Goal: Task Accomplishment & Management: Use online tool/utility

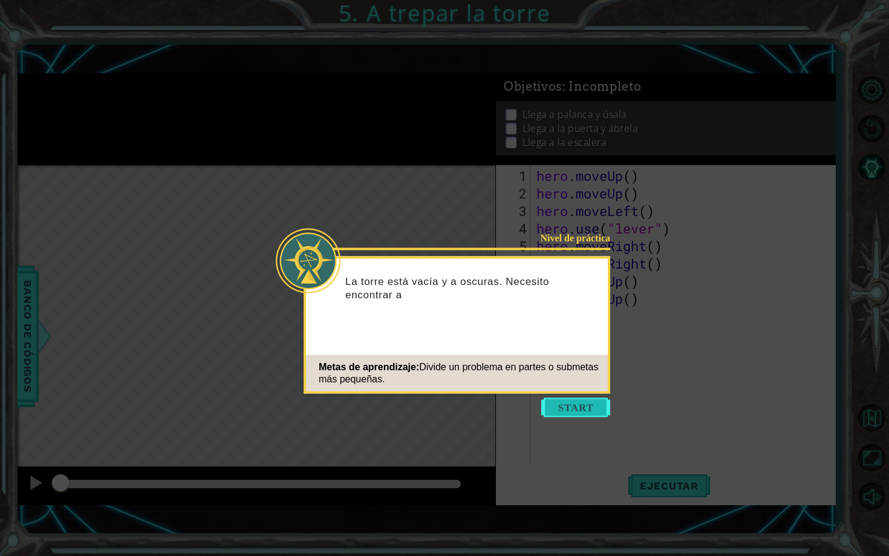
click at [585, 400] on button "Start" at bounding box center [575, 407] width 69 height 19
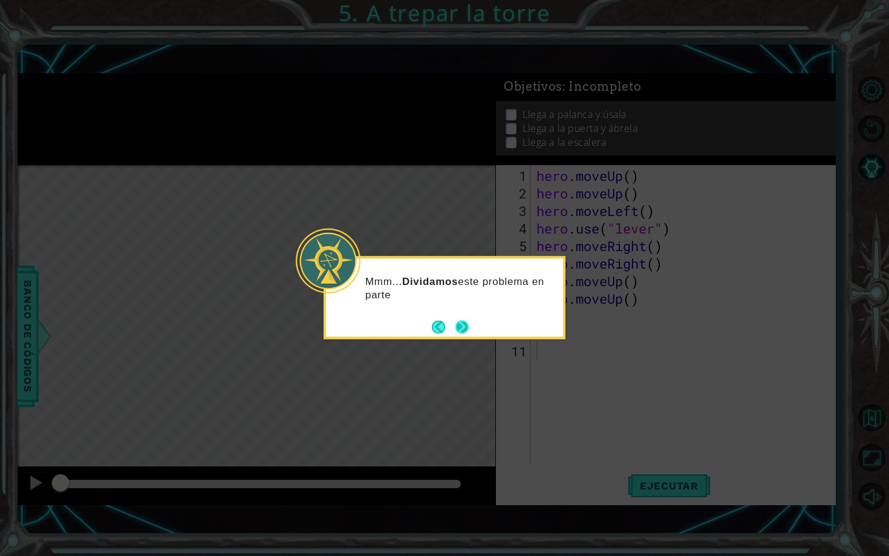
click at [465, 323] on button "Next" at bounding box center [462, 326] width 14 height 14
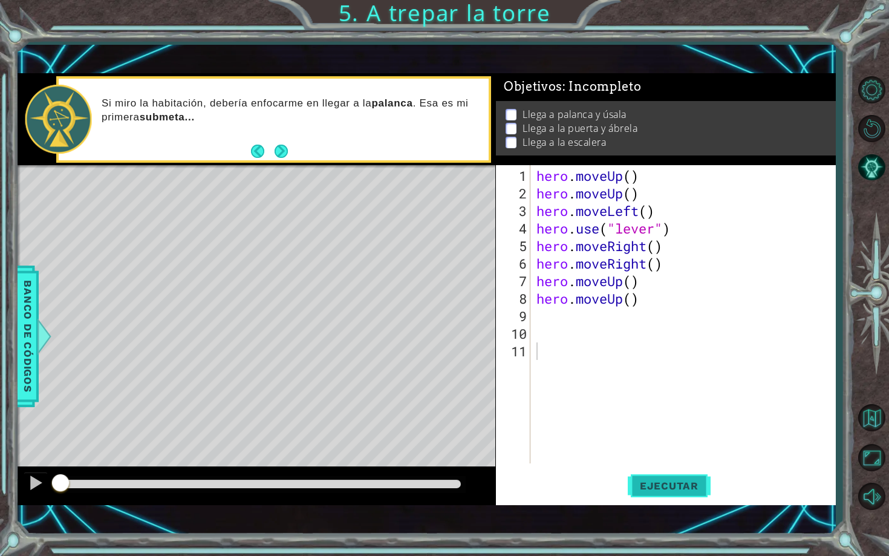
click at [658, 473] on button "Ejecutar" at bounding box center [668, 485] width 83 height 34
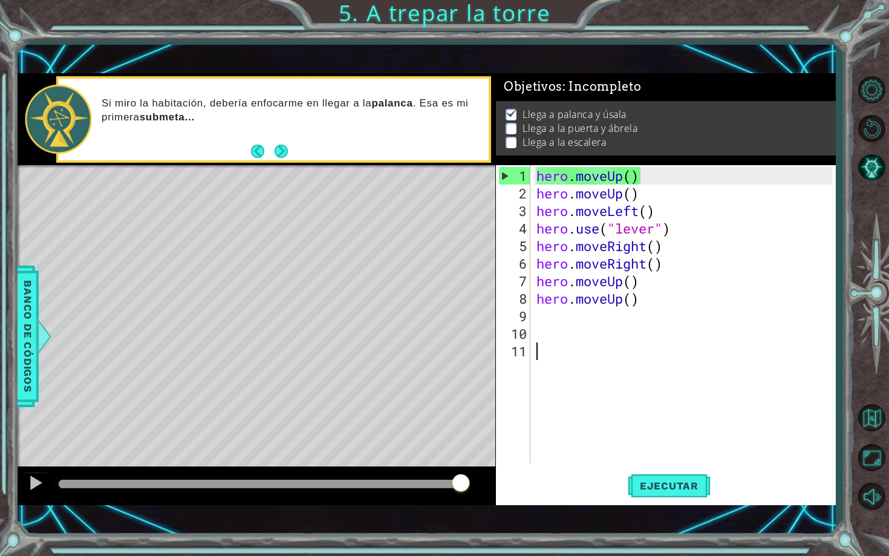
click at [669, 263] on div "hero . moveUp ( ) hero . moveUp ( ) hero . moveLeft ( ) hero . use ( "lever" ) …" at bounding box center [686, 333] width 304 height 333
type textarea "hero.moveRight()"
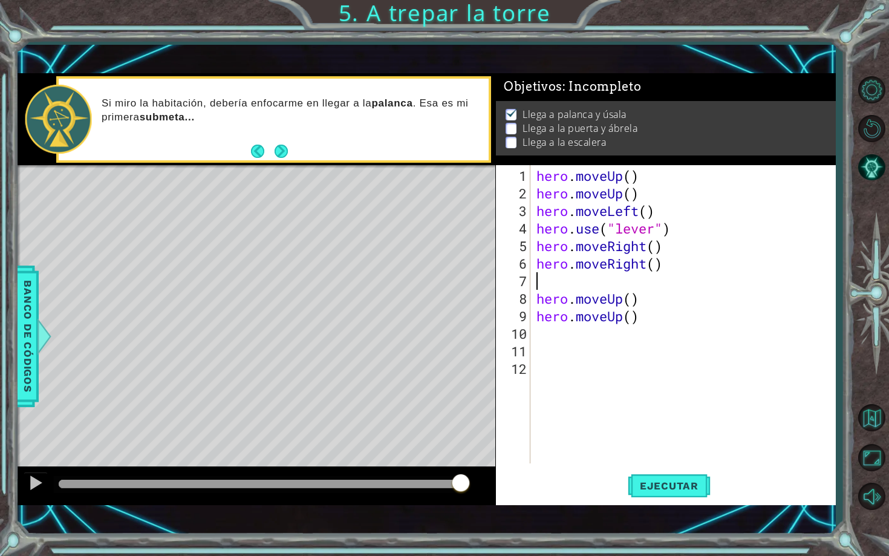
type textarea "h"
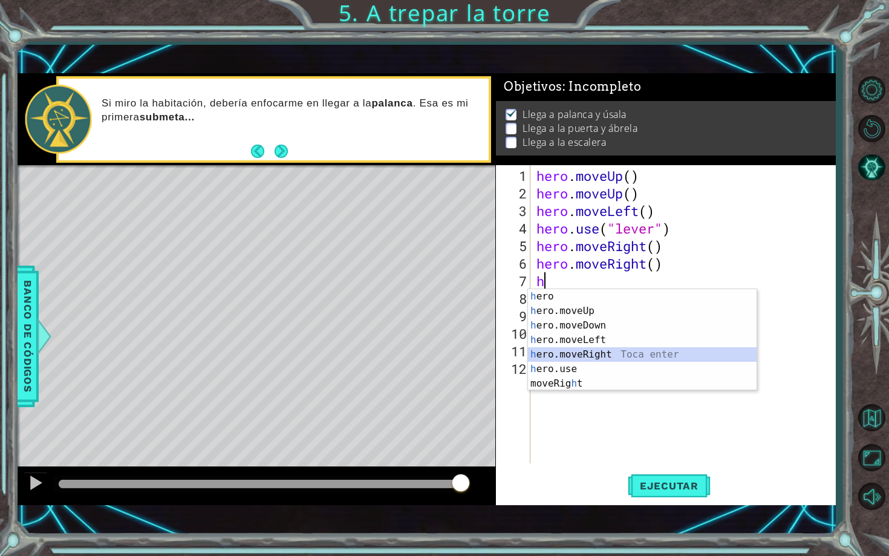
click at [651, 361] on div "h ero Toca enter h ero.moveUp Toca enter h ero.moveDown Toca enter h ero.moveLe…" at bounding box center [642, 354] width 228 height 131
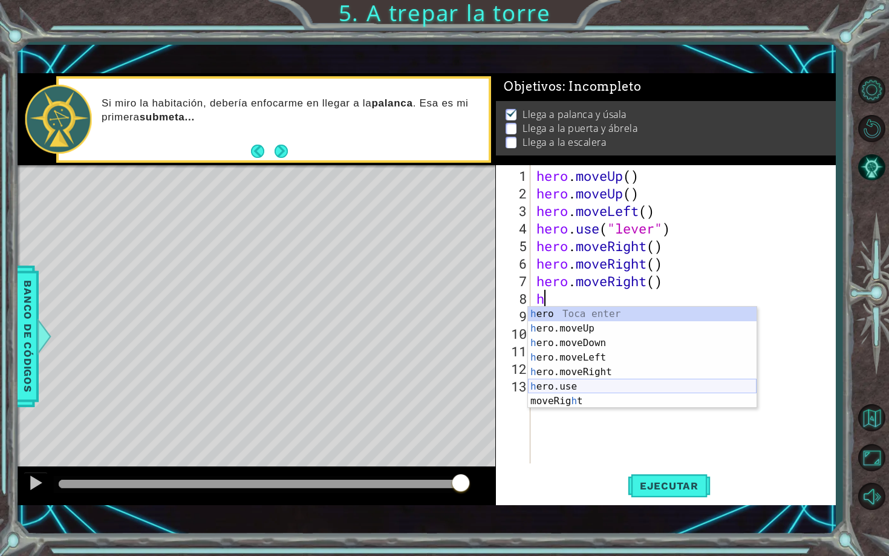
click at [560, 384] on div "h ero Toca enter h ero.moveUp Toca enter h ero.moveDown Toca enter h ero.moveLe…" at bounding box center [642, 371] width 228 height 131
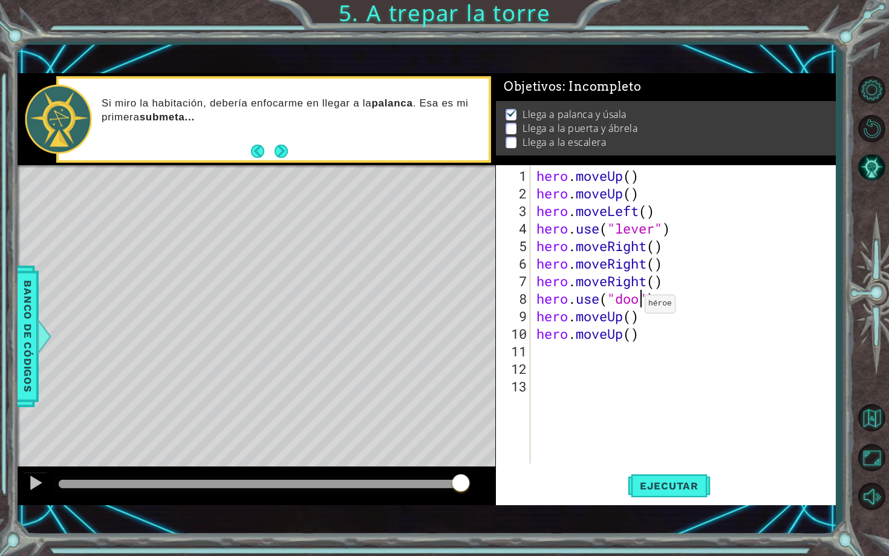
type textarea "hero.use("door")"
click at [649, 346] on div "hero . moveUp ( ) hero . moveUp ( ) hero . moveLeft ( ) hero . use ( "lever" ) …" at bounding box center [686, 333] width 304 height 333
type textarea "h"
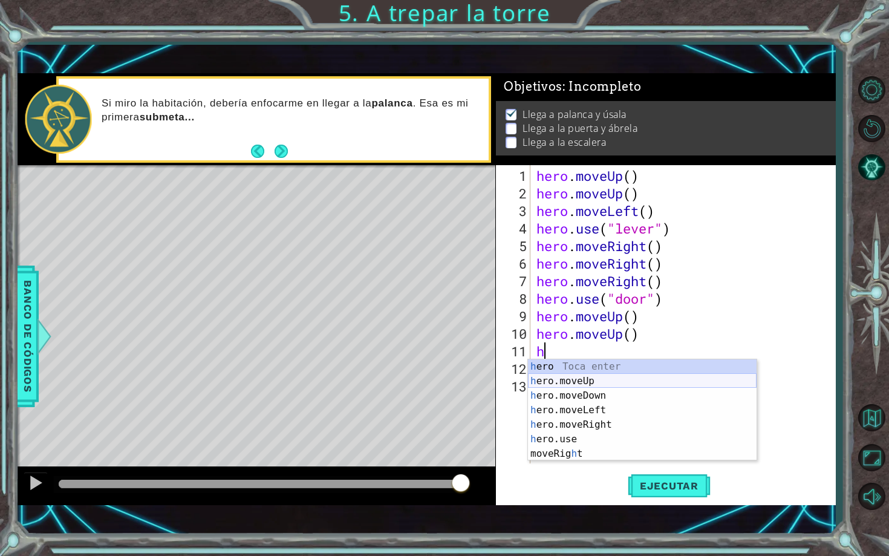
click at [641, 376] on div "h ero Toca enter h ero.moveUp Toca enter h ero.moveDown Toca enter h ero.moveLe…" at bounding box center [642, 424] width 228 height 131
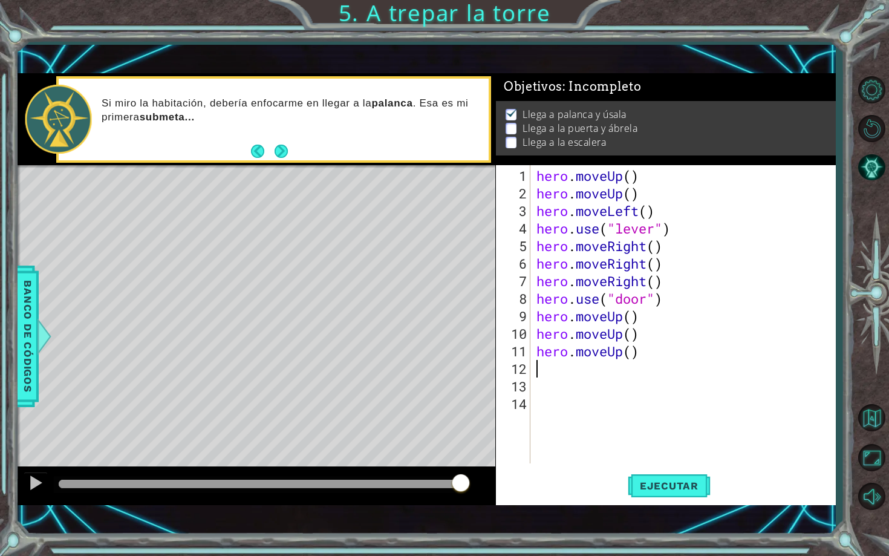
type textarea "h"
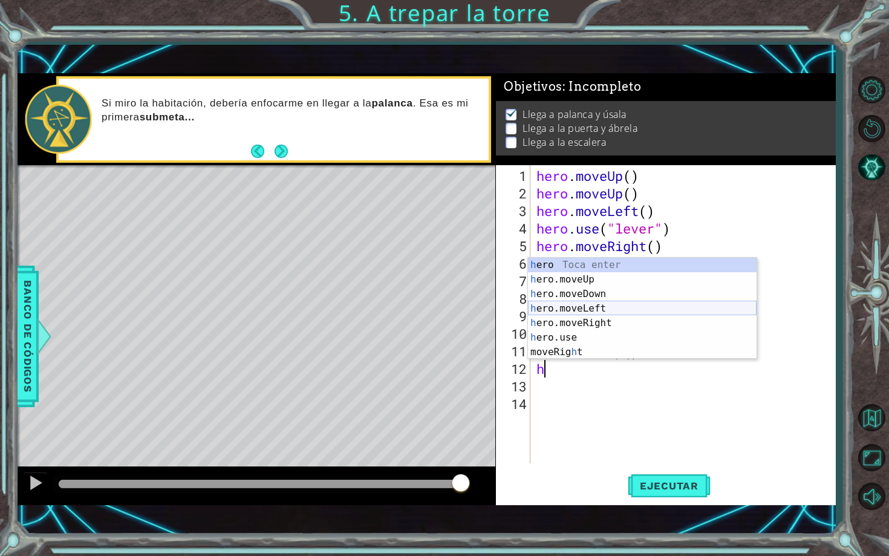
click at [618, 305] on div "h ero Toca enter h ero.moveUp Toca enter h ero.moveDown Toca enter h ero.moveLe…" at bounding box center [642, 323] width 228 height 131
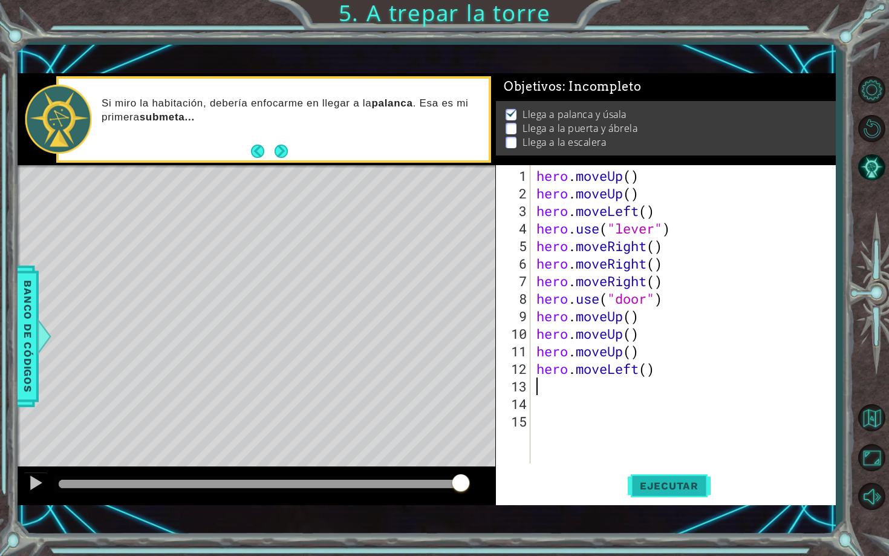
click at [666, 483] on span "Ejecutar" at bounding box center [668, 485] width 83 height 12
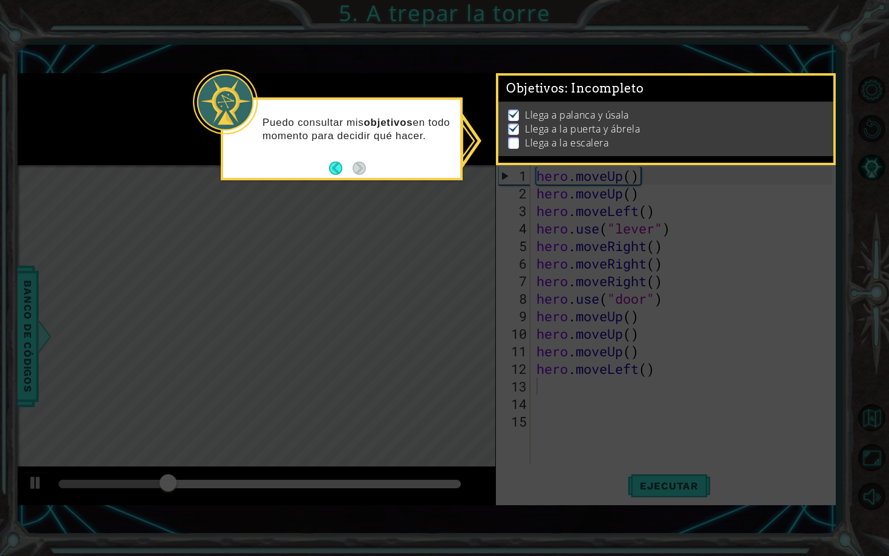
click at [502, 401] on icon at bounding box center [444, 278] width 889 height 556
click at [514, 143] on p at bounding box center [513, 142] width 11 height 11
click at [511, 145] on p at bounding box center [513, 142] width 11 height 11
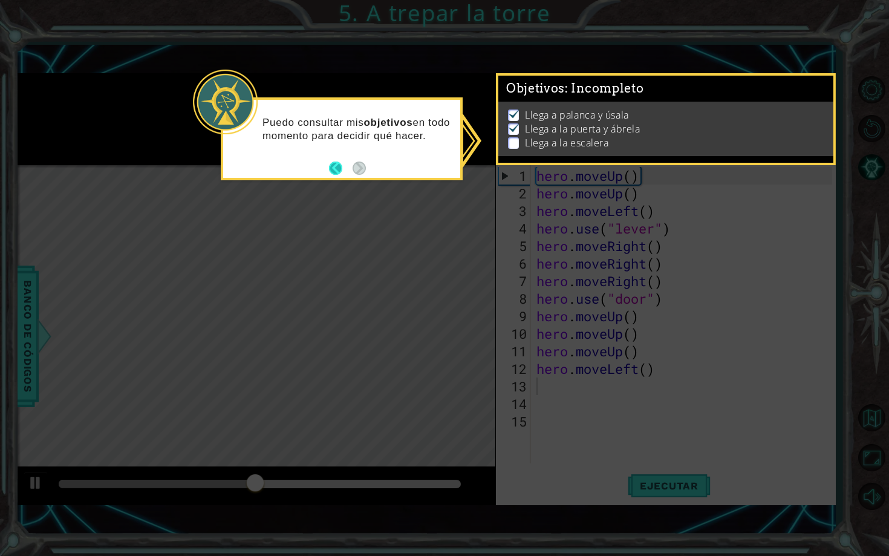
click at [337, 170] on button "Back" at bounding box center [341, 167] width 24 height 13
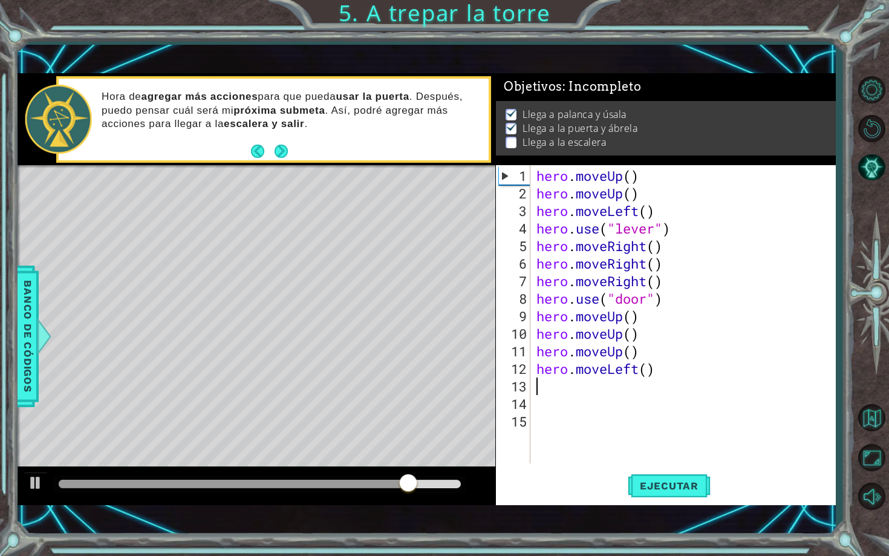
type textarea "h"
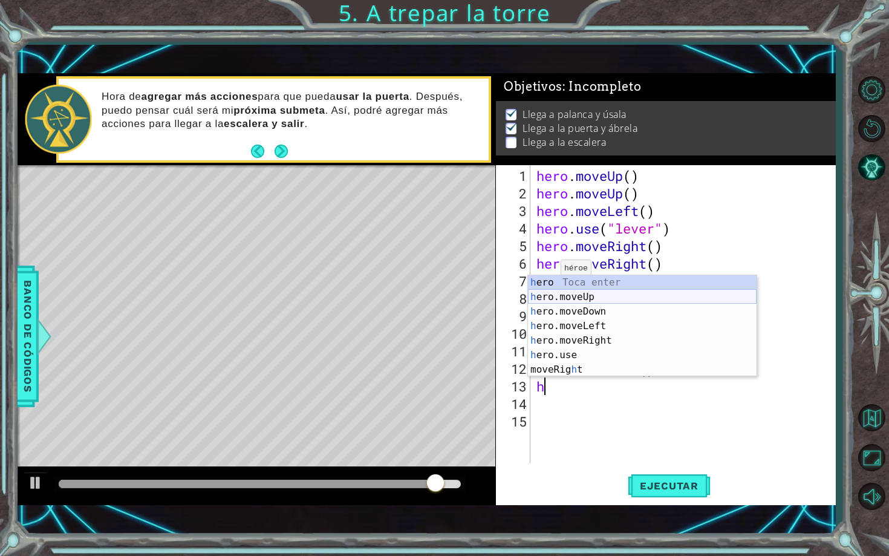
click at [557, 300] on div "h ero Toca enter h ero.moveUp Toca enter h ero.moveDown Toca enter h ero.moveLe…" at bounding box center [642, 340] width 228 height 131
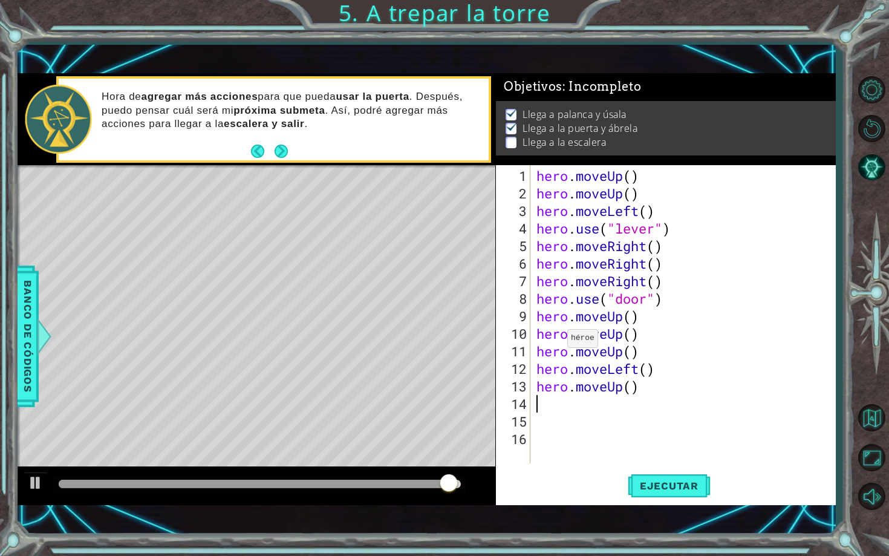
type textarea "h"
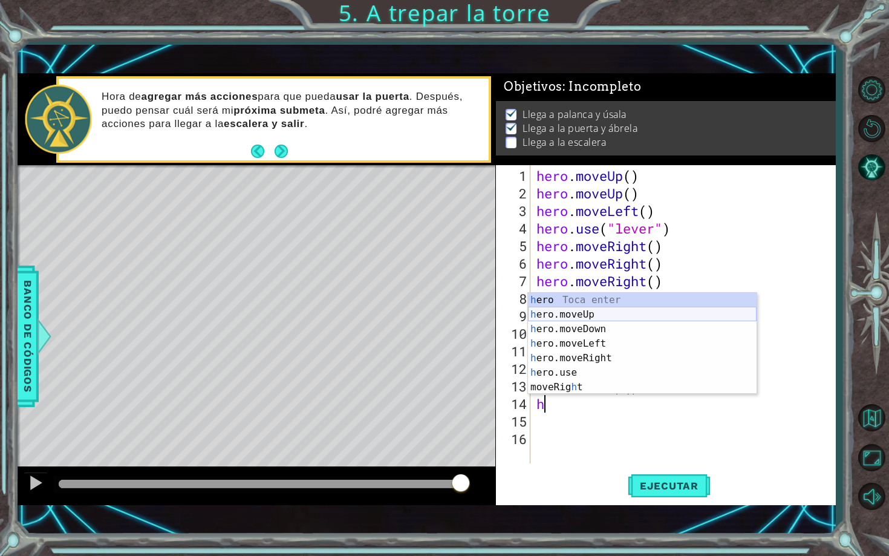
click at [575, 311] on div "h ero Toca enter h ero.moveUp Toca enter h ero.moveDown Toca enter h ero.moveLe…" at bounding box center [642, 358] width 228 height 131
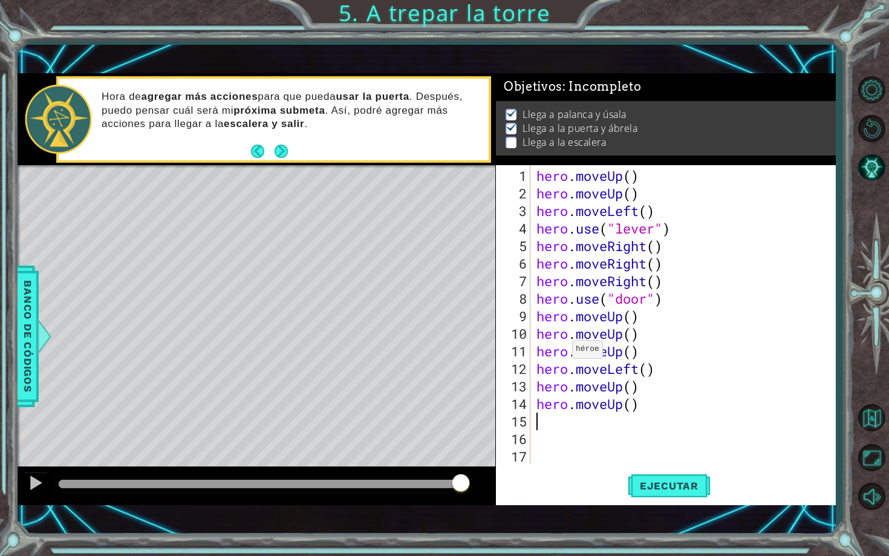
type textarea "h"
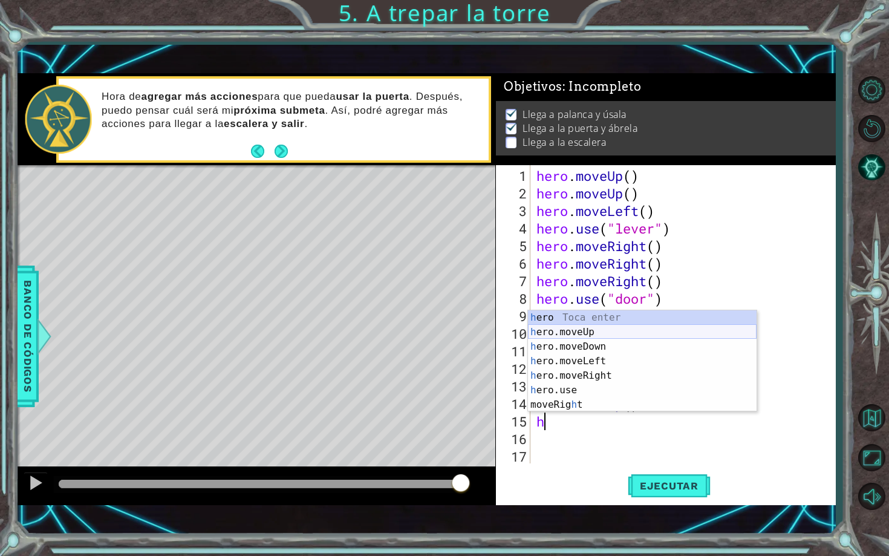
click at [557, 335] on div "h ero Toca enter h ero.moveUp Toca enter h ero.moveDown Toca enter h ero.moveLe…" at bounding box center [642, 375] width 228 height 131
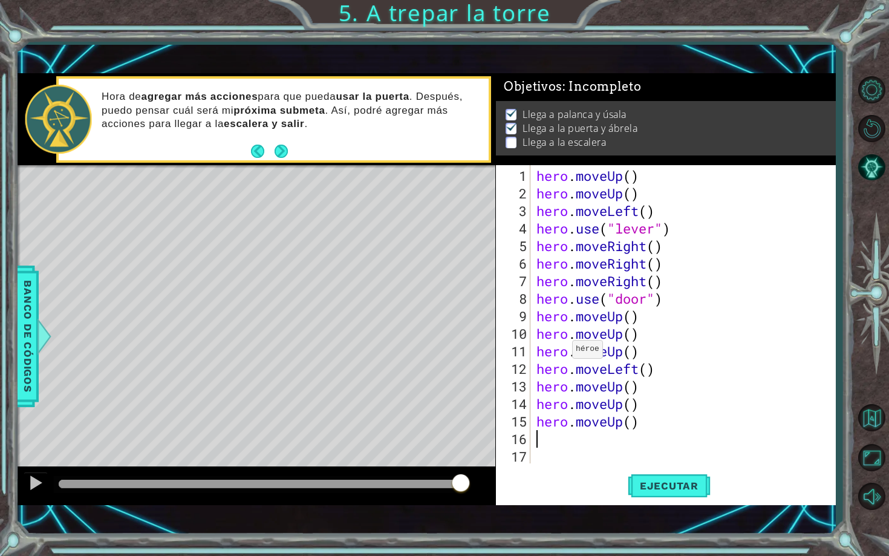
click at [557, 335] on div "hero . moveUp ( ) hero . moveUp ( ) hero . moveLeft ( ) hero . use ( "lever" ) …" at bounding box center [686, 333] width 304 height 333
type textarea "hero.moveUp()"
click at [650, 429] on div "hero . moveUp ( ) hero . moveUp ( ) hero . moveLeft ( ) hero . use ( "lever" ) …" at bounding box center [686, 333] width 304 height 333
type textarea "h"
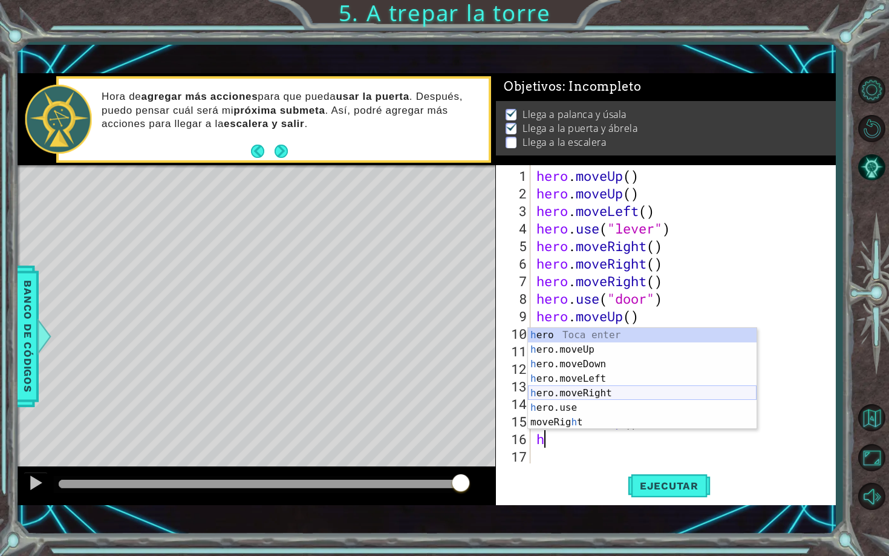
click at [595, 397] on div "h ero Toca enter h ero.moveUp Toca enter h ero.moveDown Toca enter h ero.moveLe…" at bounding box center [642, 393] width 228 height 131
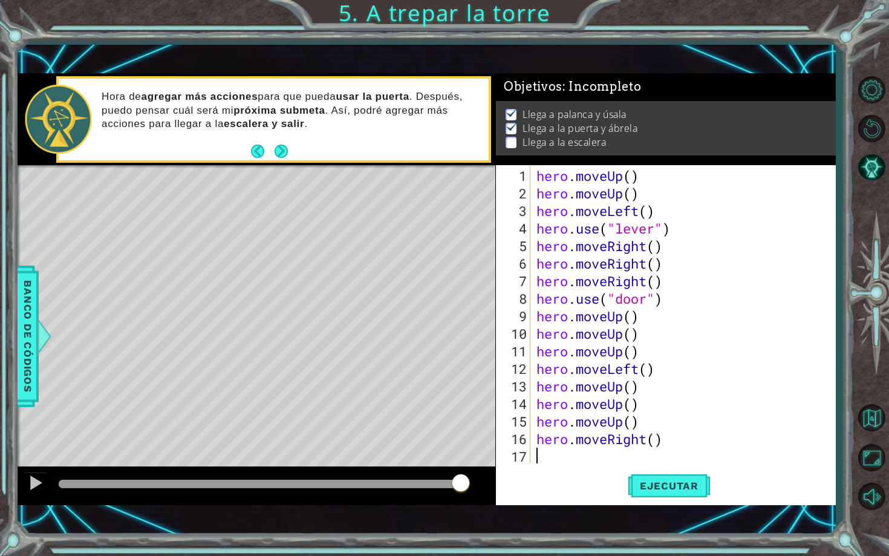
type textarea "h"
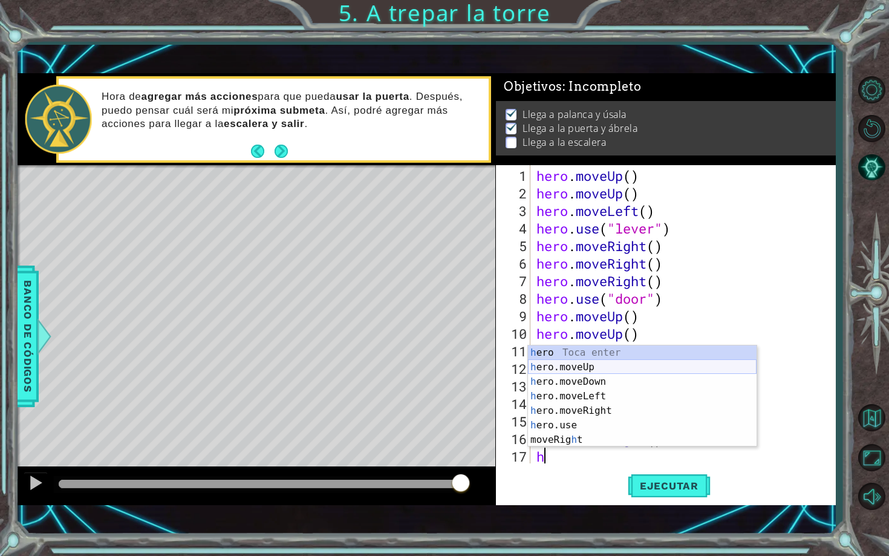
click at [568, 371] on div "h ero Toca enter h ero.moveUp Toca enter h ero.moveDown Toca enter h ero.moveLe…" at bounding box center [642, 410] width 228 height 131
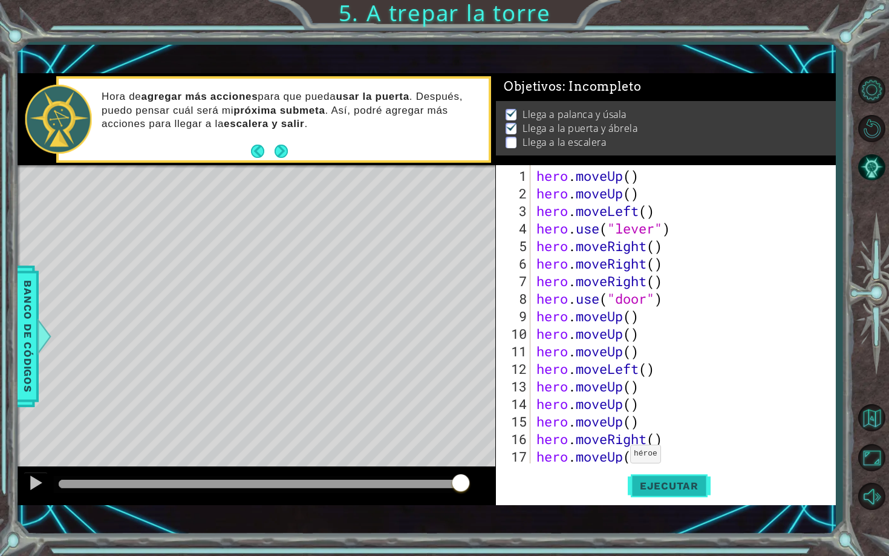
click at [652, 488] on span "Ejecutar" at bounding box center [668, 485] width 83 height 12
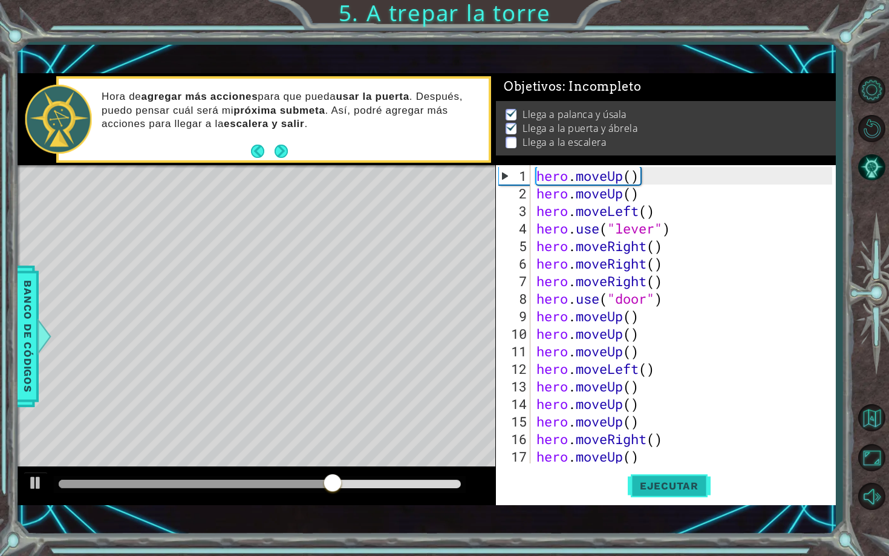
click at [661, 476] on button "Ejecutar" at bounding box center [668, 485] width 83 height 34
click at [643, 455] on div "hero . moveUp ( ) hero . moveUp ( ) hero . moveLeft ( ) hero . use ( "lever" ) …" at bounding box center [686, 333] width 304 height 333
click at [666, 378] on div "hero . moveUp ( ) hero . moveUp ( ) hero . moveLeft ( ) hero . use ( "lever" ) …" at bounding box center [686, 333] width 304 height 333
click at [675, 372] on div "hero . moveUp ( ) hero . moveUp ( ) hero . moveLeft ( ) hero . use ( "lever" ) …" at bounding box center [686, 333] width 304 height 333
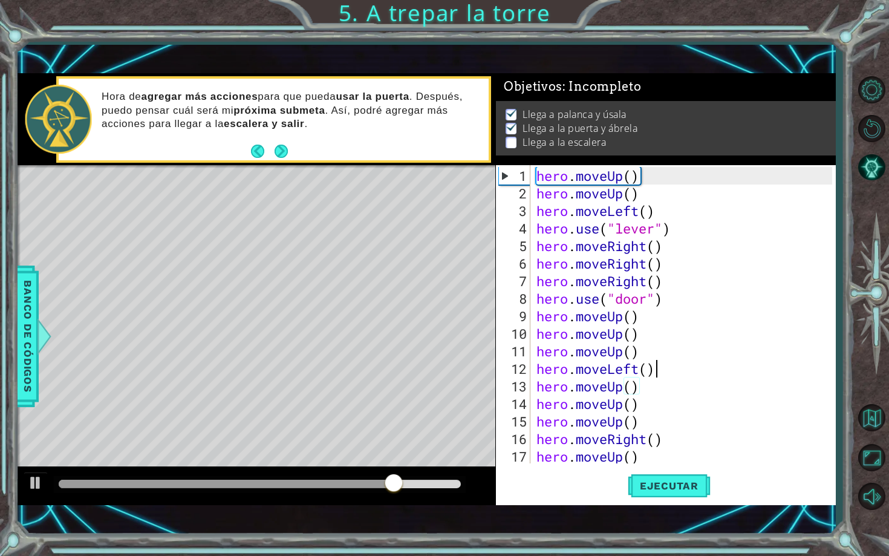
type textarea "hero.moveLeft()"
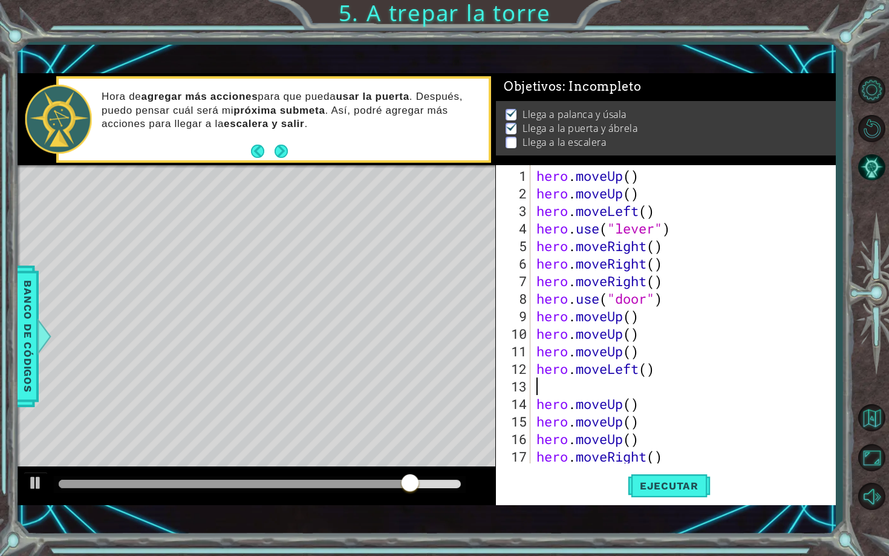
type textarea "h"
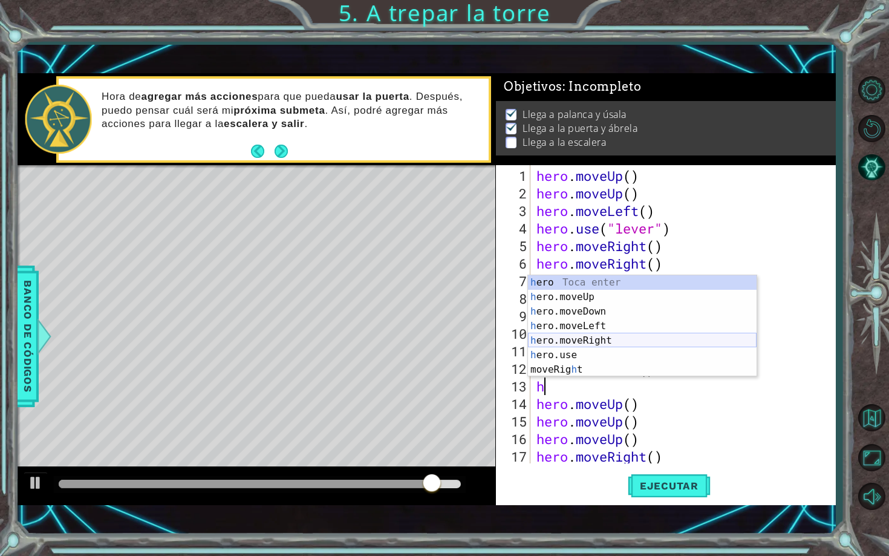
click at [643, 343] on div "h ero Toca enter h ero.moveUp Toca enter h ero.moveDown Toca enter h ero.moveLe…" at bounding box center [642, 340] width 228 height 131
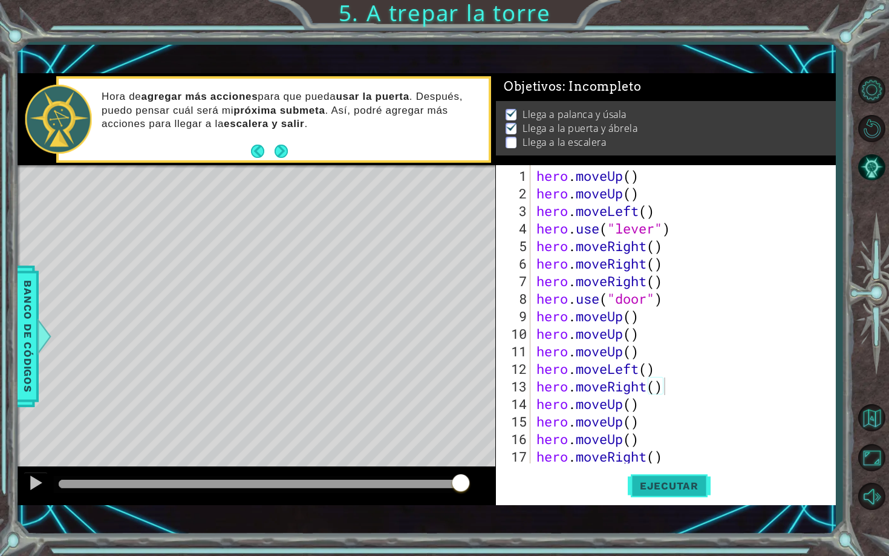
click at [669, 481] on span "Ejecutar" at bounding box center [668, 485] width 83 height 12
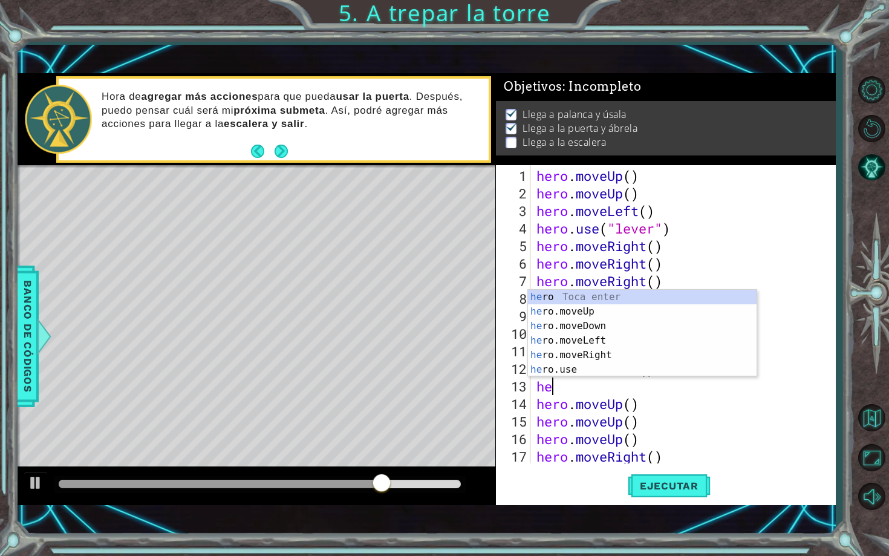
type textarea "h"
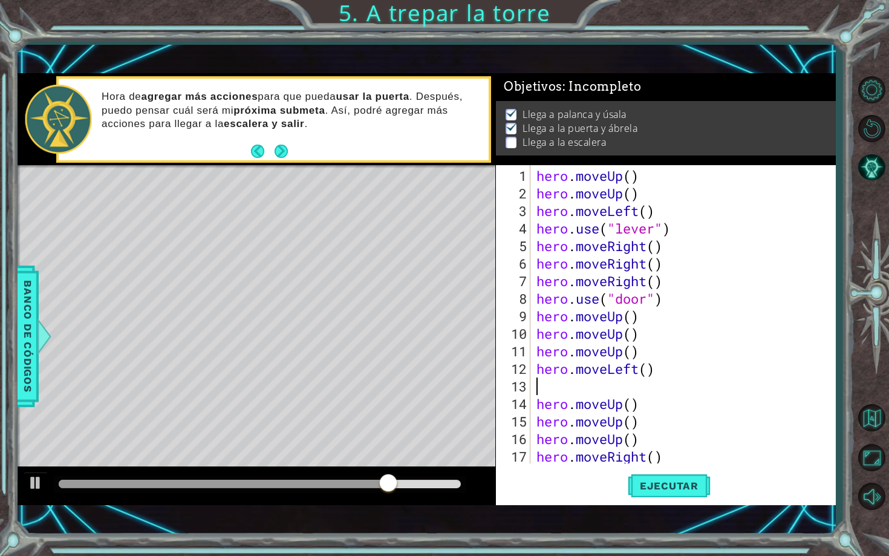
type textarea "hero.moveLeft()"
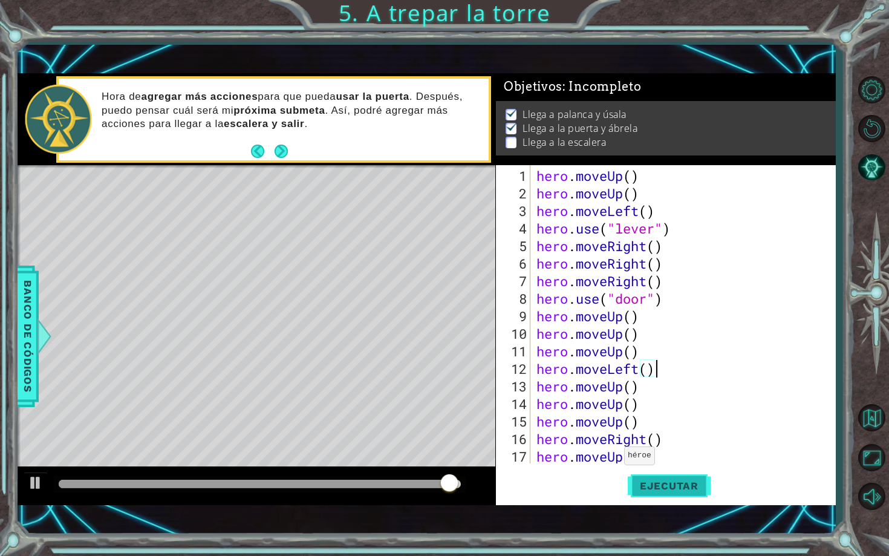
click at [650, 490] on span "Ejecutar" at bounding box center [668, 485] width 83 height 12
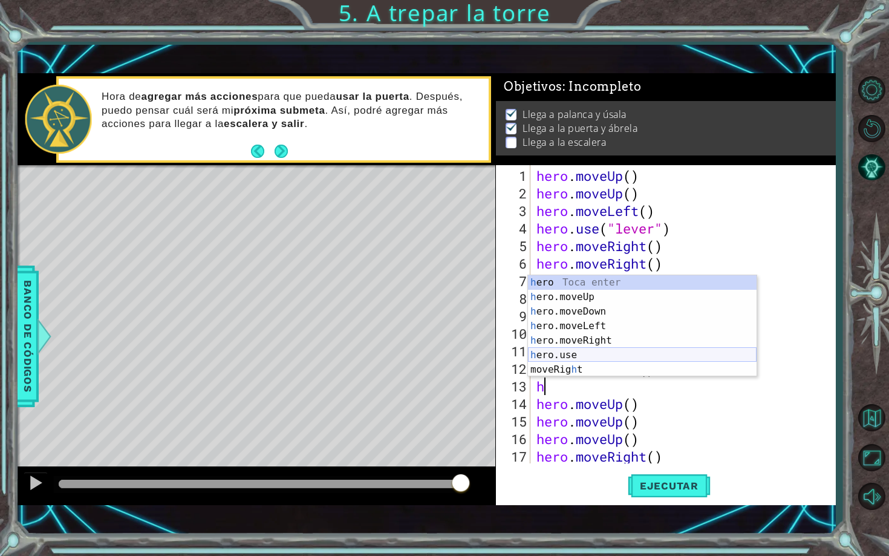
click at [634, 358] on div "h ero Toca enter h ero.moveUp Toca enter h ero.moveDown Toca enter h ero.moveLe…" at bounding box center [642, 340] width 228 height 131
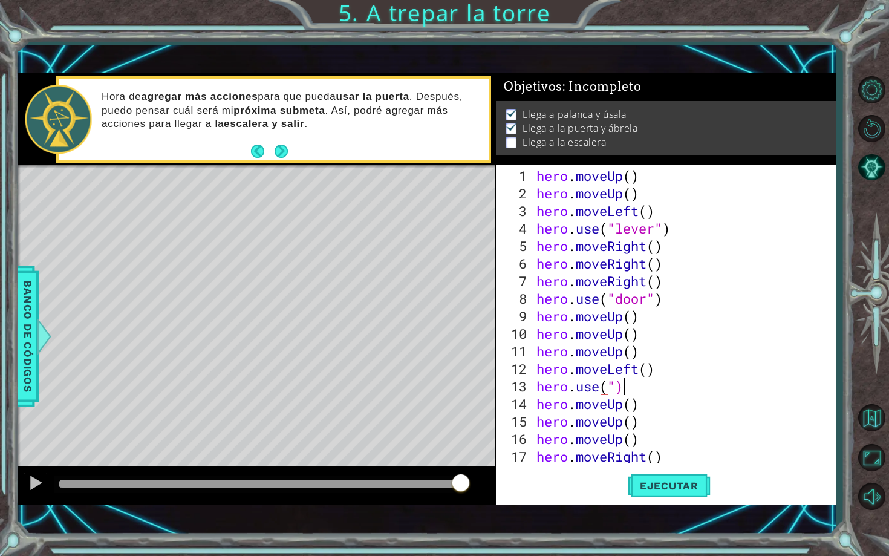
click at [631, 384] on div "hero . moveUp ( ) hero . moveUp ( ) hero . moveLeft ( ) hero . use ( "lever" ) …" at bounding box center [686, 333] width 304 height 333
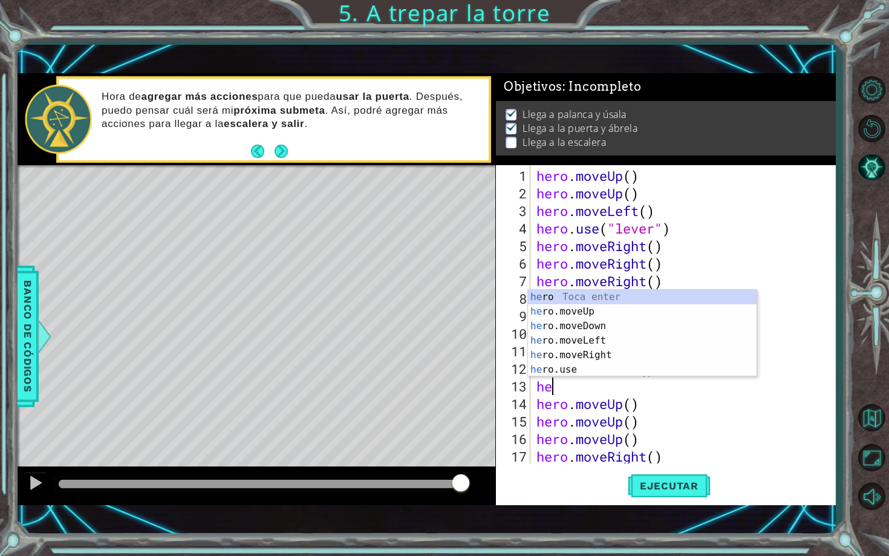
type textarea "h"
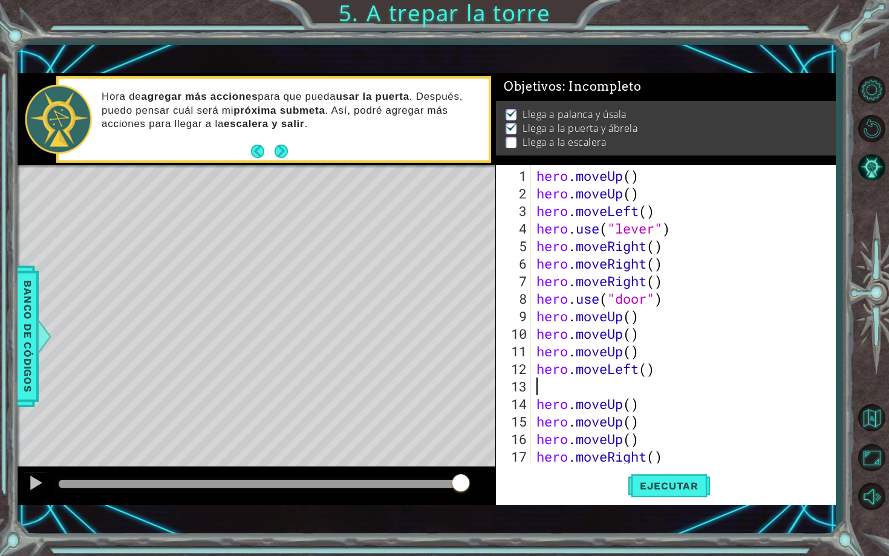
type textarea "h"
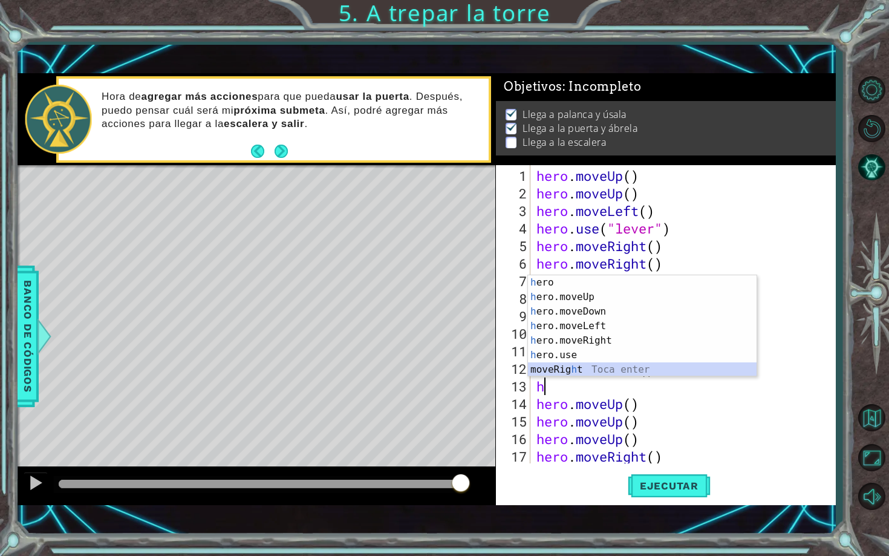
click at [582, 372] on div "h ero Toca enter h ero.moveUp Toca enter h ero.moveDown Toca enter h ero.moveLe…" at bounding box center [642, 340] width 228 height 131
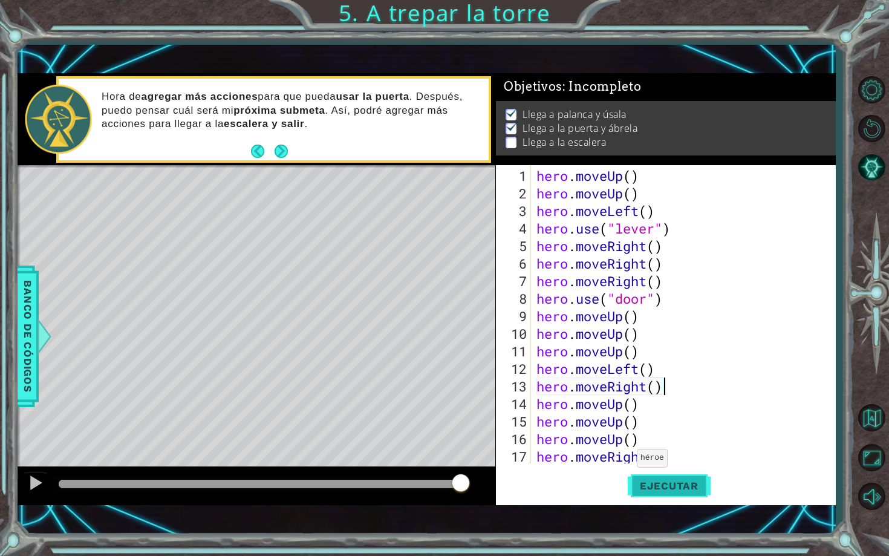
click at [643, 494] on button "Ejecutar" at bounding box center [668, 485] width 83 height 34
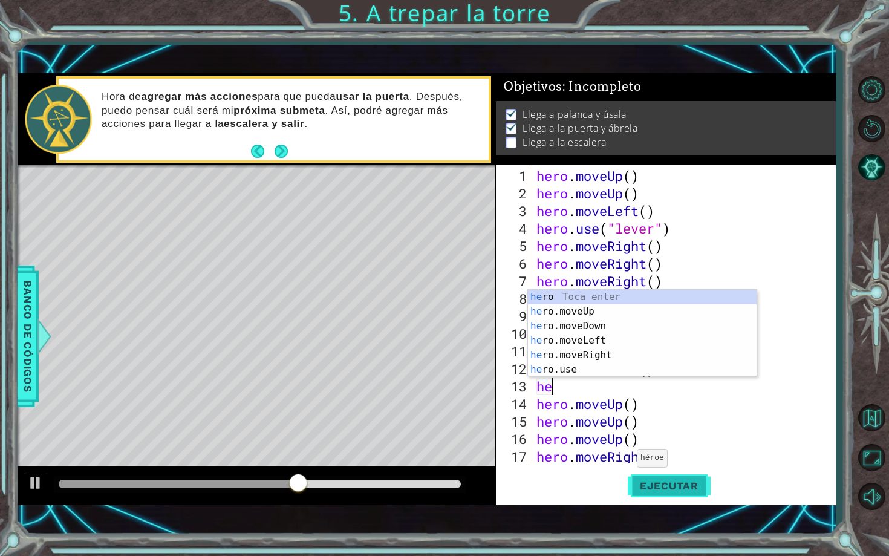
type textarea "h"
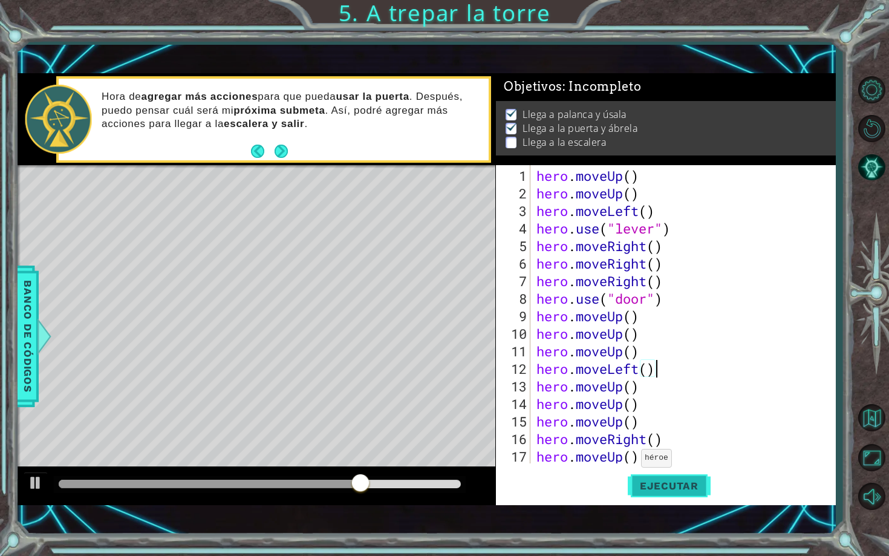
click at [643, 483] on span "Ejecutar" at bounding box center [668, 485] width 83 height 12
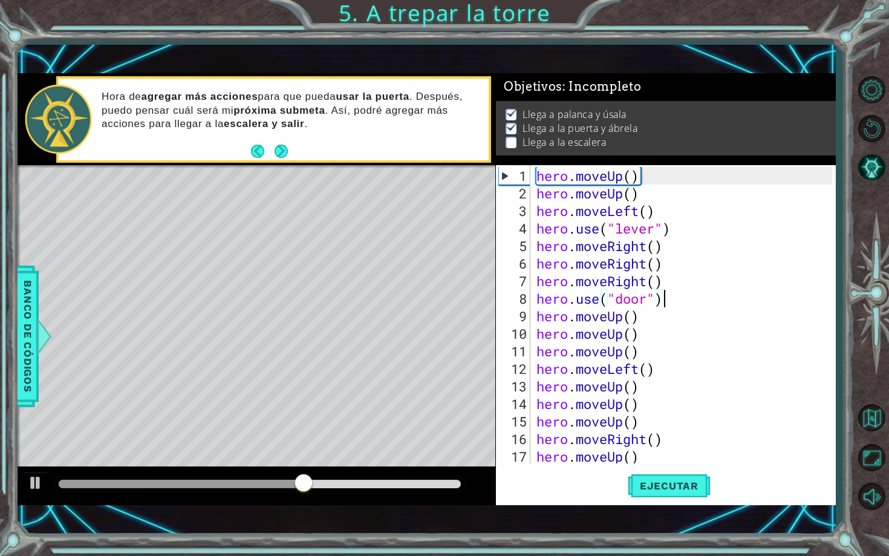
click at [671, 290] on div "hero . moveUp ( ) hero . moveUp ( ) hero . moveLeft ( ) hero . use ( "lever" ) …" at bounding box center [686, 333] width 304 height 333
click at [661, 357] on div "hero . moveUp ( ) hero . moveUp ( ) hero . moveLeft ( ) hero . use ( "lever" ) …" at bounding box center [686, 333] width 304 height 333
click at [661, 372] on div "hero . moveUp ( ) hero . moveUp ( ) hero . moveLeft ( ) hero . use ( "lever" ) …" at bounding box center [686, 333] width 304 height 333
type textarea "hero.moveLeft()"
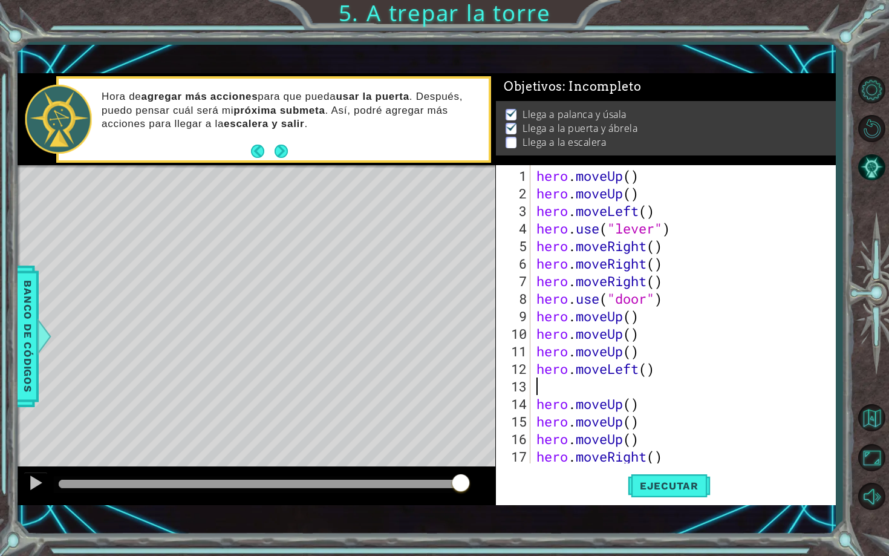
type textarea "hero.moveLeft()"
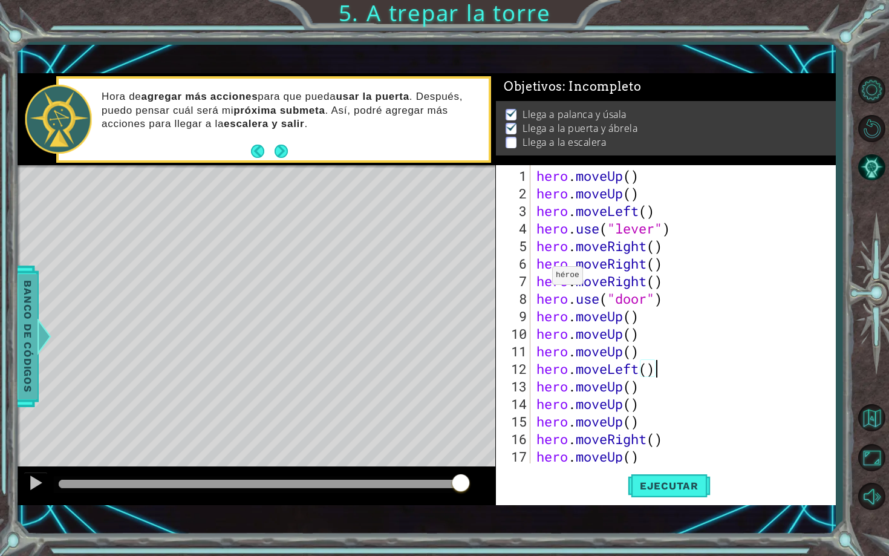
click at [27, 299] on span "Banco de códigos" at bounding box center [27, 336] width 19 height 125
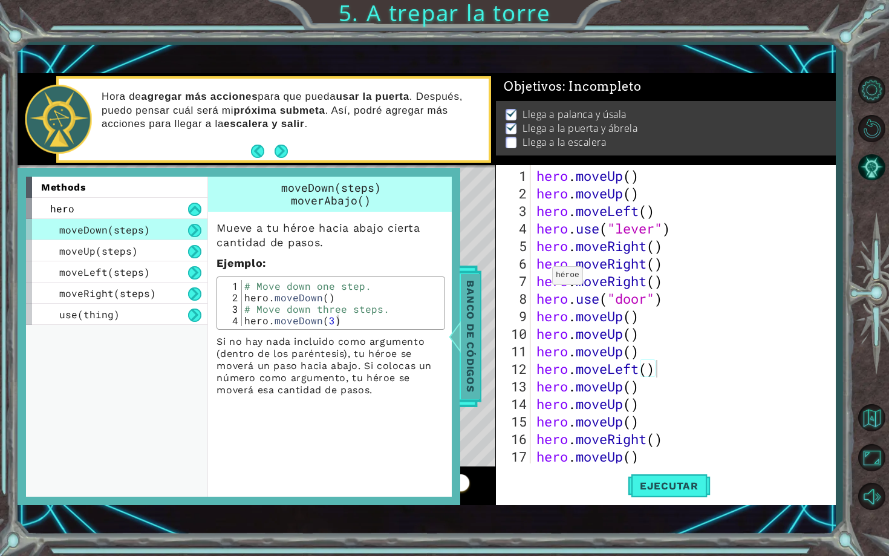
click at [463, 282] on span "Banco de códigos" at bounding box center [470, 336] width 19 height 125
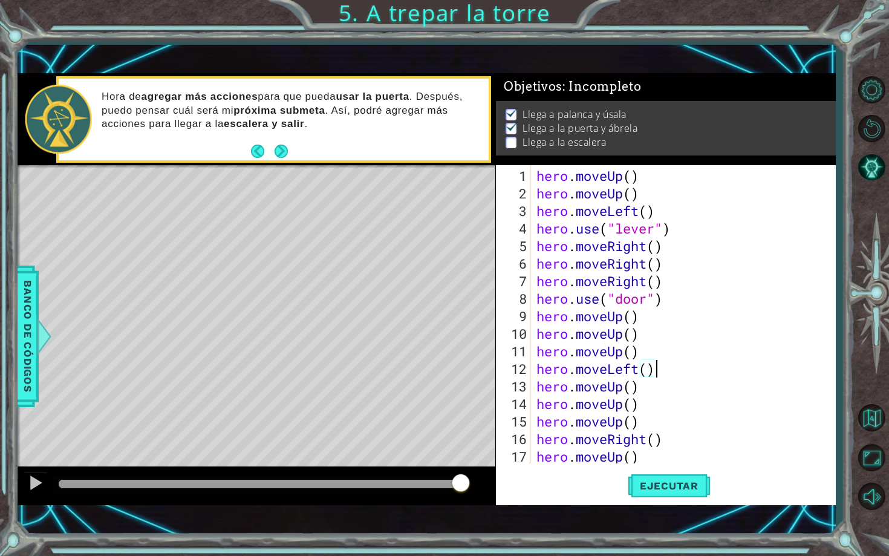
click at [669, 374] on div "hero . moveUp ( ) hero . moveUp ( ) hero . moveLeft ( ) hero . use ( "lever" ) …" at bounding box center [686, 333] width 304 height 333
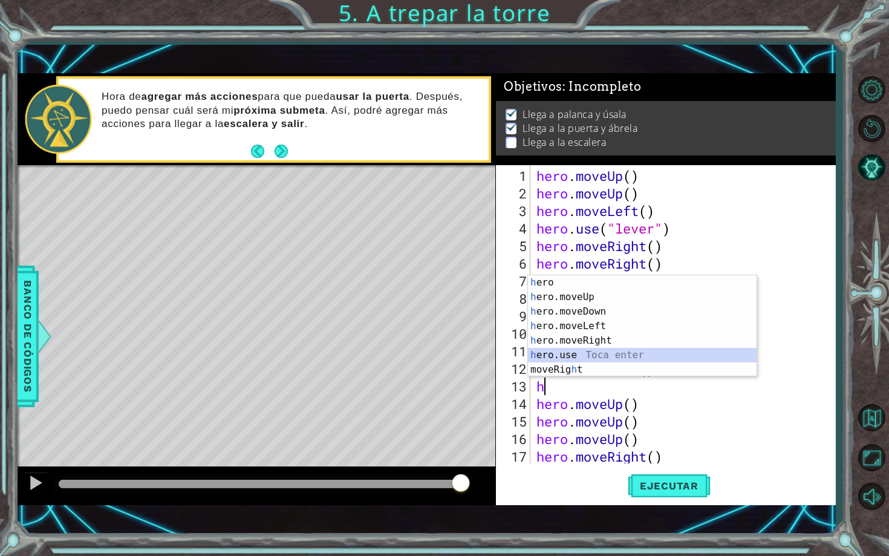
click at [585, 358] on div "h ero Toca enter h ero.moveUp Toca enter h ero.moveDown Toca enter h ero.moveLe…" at bounding box center [642, 340] width 228 height 131
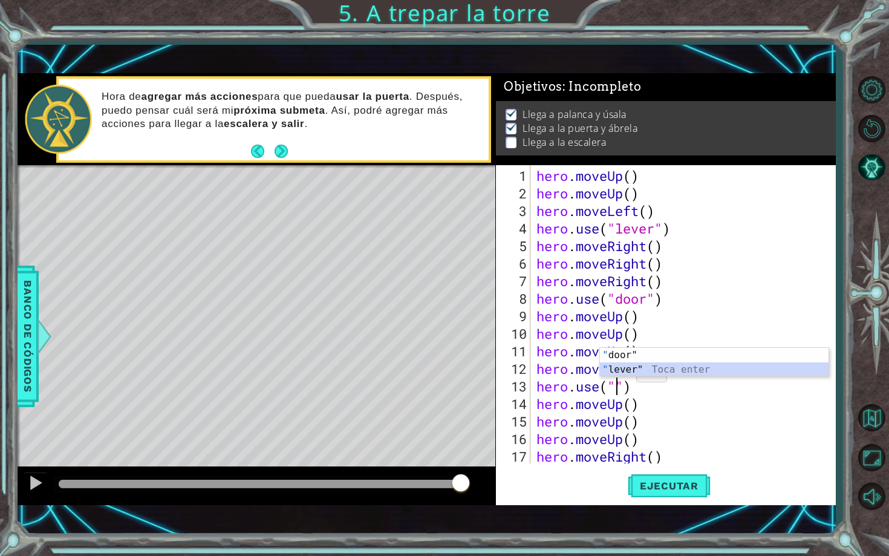
click at [652, 366] on div "" door" Toca enter " lever" Toca enter" at bounding box center [714, 377] width 228 height 58
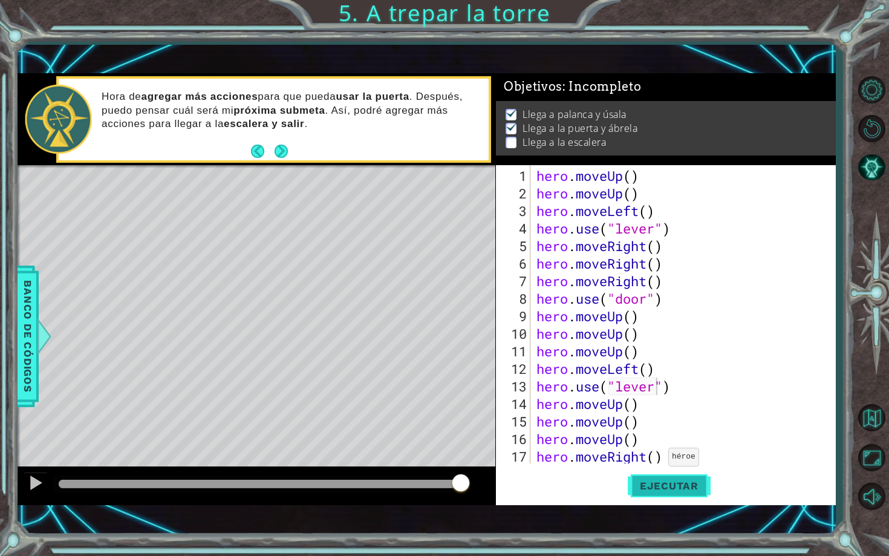
click at [662, 474] on button "Ejecutar" at bounding box center [668, 485] width 83 height 34
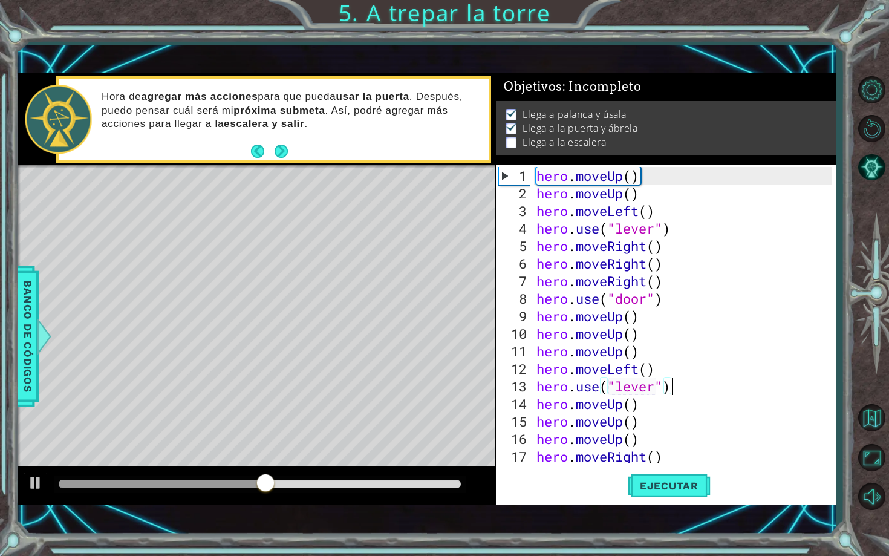
click at [682, 392] on div "hero . moveUp ( ) hero . moveUp ( ) hero . moveLeft ( ) hero . use ( "lever" ) …" at bounding box center [686, 333] width 304 height 333
click at [669, 361] on div "hero . moveUp ( ) hero . moveUp ( ) hero . moveLeft ( ) hero . use ( "lever" ) …" at bounding box center [686, 333] width 304 height 333
type textarea "hero.moveLeft()"
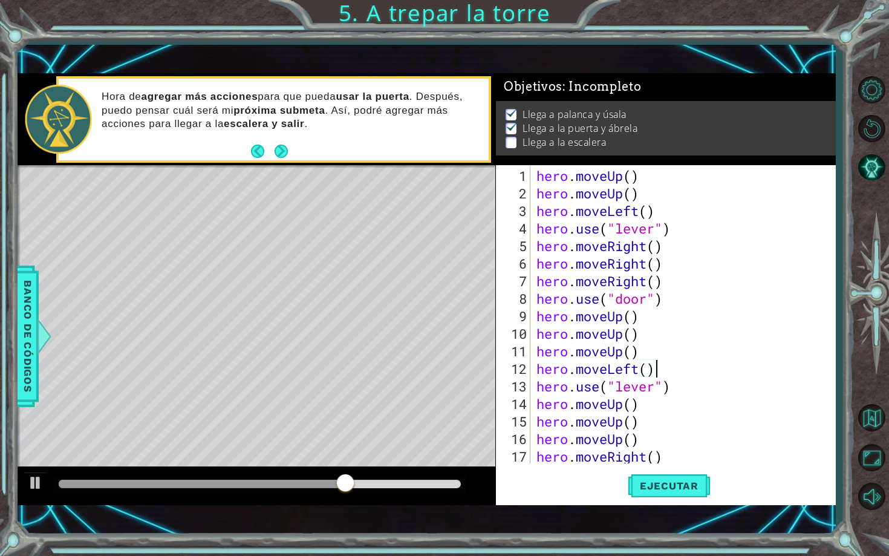
click at [694, 385] on div "hero . moveUp ( ) hero . moveUp ( ) hero . moveLeft ( ) hero . use ( "lever" ) …" at bounding box center [686, 333] width 304 height 333
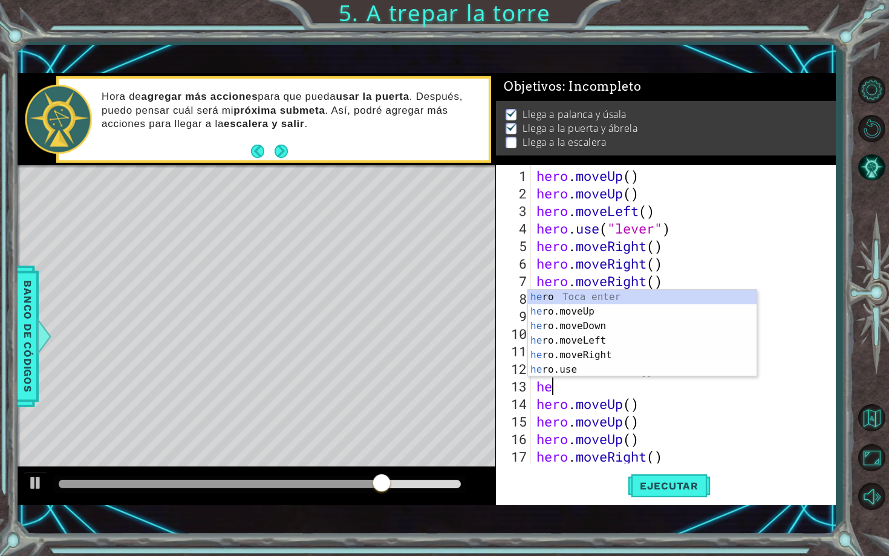
type textarea "h"
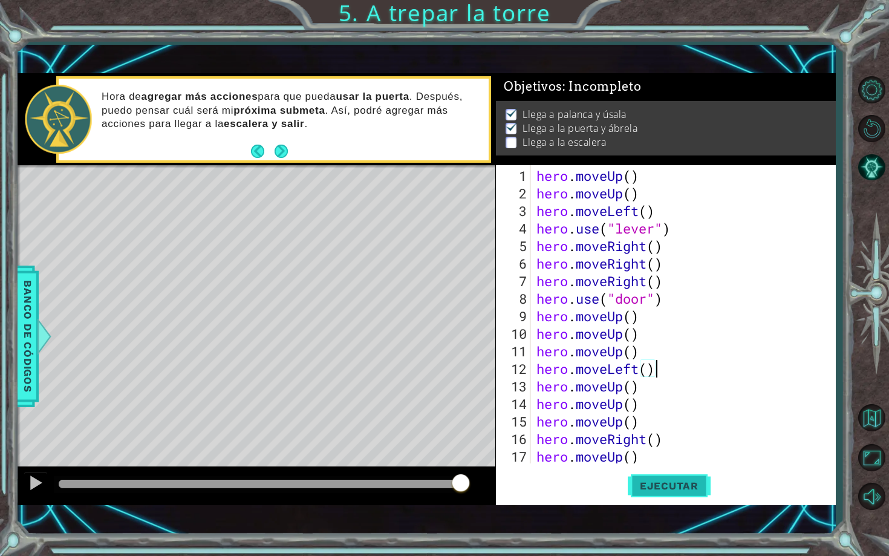
click at [688, 478] on button "Ejecutar" at bounding box center [668, 485] width 83 height 34
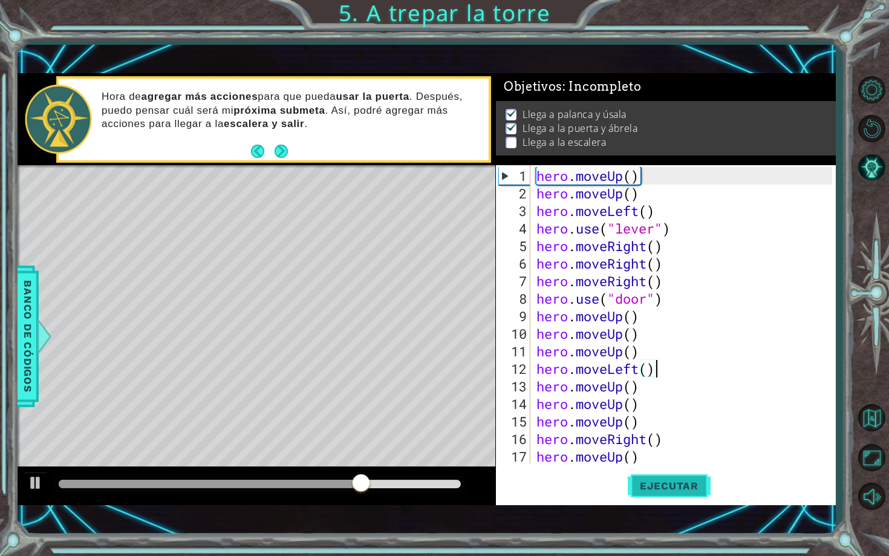
click at [656, 485] on span "Ejecutar" at bounding box center [668, 485] width 83 height 12
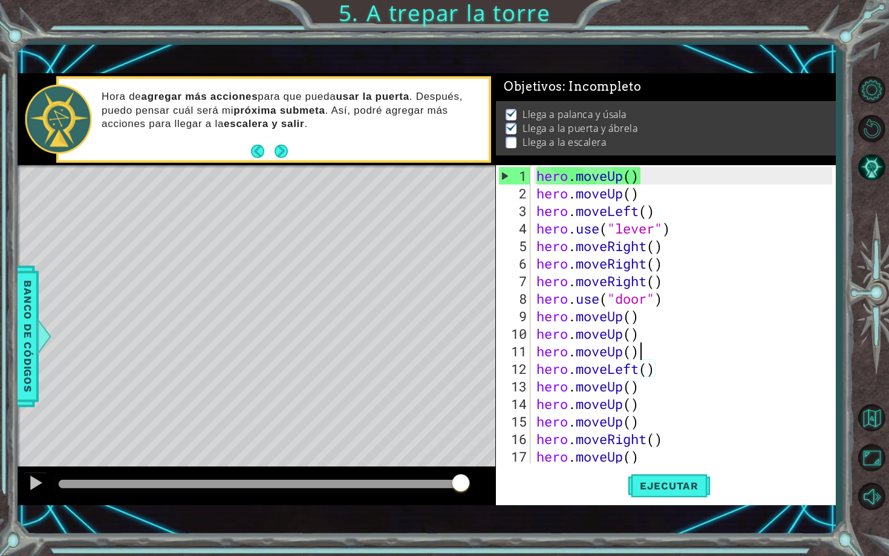
click at [660, 351] on div "hero . moveUp ( ) hero . moveUp ( ) hero . moveLeft ( ) hero . use ( "lever" ) …" at bounding box center [686, 333] width 304 height 333
click at [669, 371] on div "hero . moveUp ( ) hero . moveUp ( ) hero . moveLeft ( ) hero . use ( "lever" ) …" at bounding box center [686, 333] width 304 height 333
click at [646, 345] on div "hero . moveUp ( ) hero . moveUp ( ) hero . moveLeft ( ) hero . use ( "lever" ) …" at bounding box center [686, 333] width 304 height 333
click at [646, 331] on div "hero . moveUp ( ) hero . moveUp ( ) hero . moveLeft ( ) hero . use ( "lever" ) …" at bounding box center [686, 333] width 304 height 333
click at [664, 384] on div "hero . moveUp ( ) hero . moveUp ( ) hero . moveLeft ( ) hero . use ( "lever" ) …" at bounding box center [686, 333] width 304 height 333
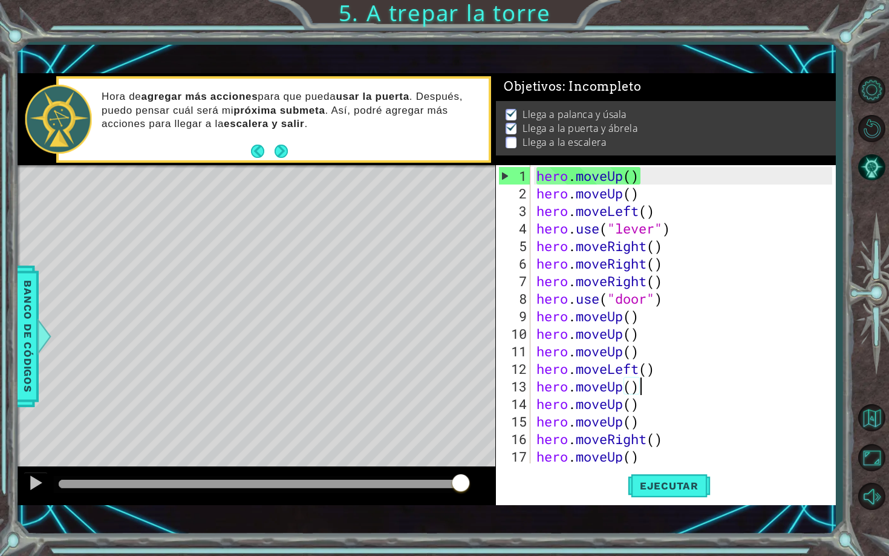
click at [644, 411] on div "hero . moveUp ( ) hero . moveUp ( ) hero . moveLeft ( ) hero . use ( "lever" ) …" at bounding box center [686, 333] width 304 height 333
click at [670, 432] on div "hero . moveUp ( ) hero . moveUp ( ) hero . moveLeft ( ) hero . use ( "lever" ) …" at bounding box center [686, 333] width 304 height 333
click at [666, 372] on div "hero . moveUp ( ) hero . moveUp ( ) hero . moveLeft ( ) hero . use ( "lever" ) …" at bounding box center [686, 333] width 304 height 333
click at [656, 348] on div "hero . moveUp ( ) hero . moveUp ( ) hero . moveLeft ( ) hero . use ( "lever" ) …" at bounding box center [686, 333] width 304 height 333
click at [652, 276] on div "hero . moveUp ( ) hero . moveUp ( ) hero . moveLeft ( ) hero . use ( "lever" ) …" at bounding box center [686, 333] width 304 height 333
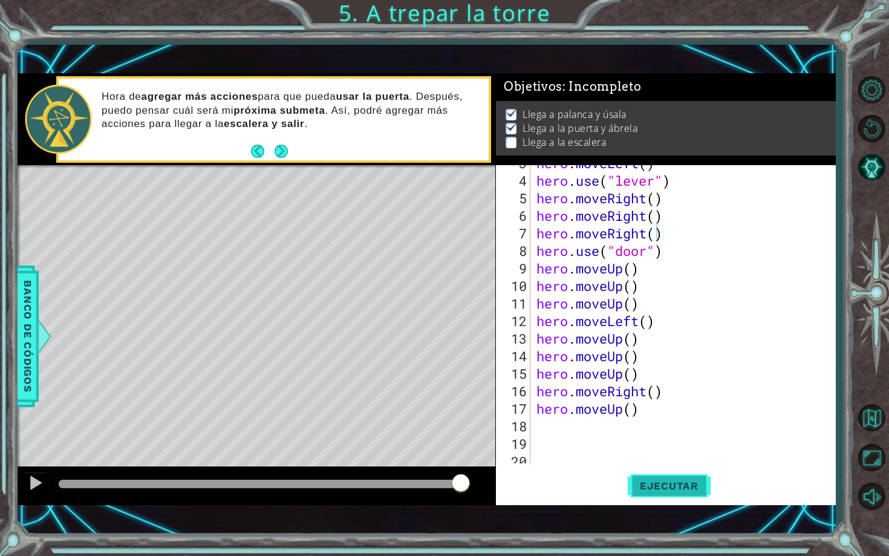
click at [639, 484] on span "Ejecutar" at bounding box center [668, 485] width 83 height 12
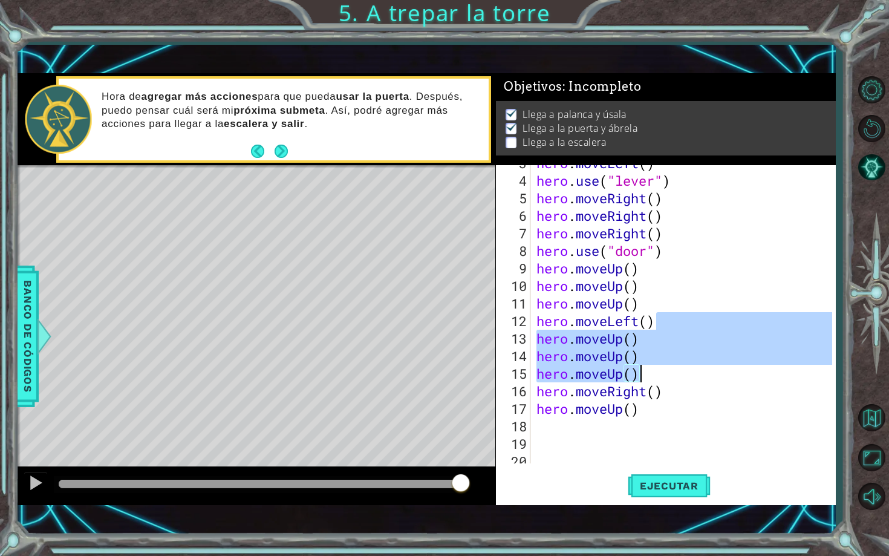
type textarea "hero.moveLeft()"
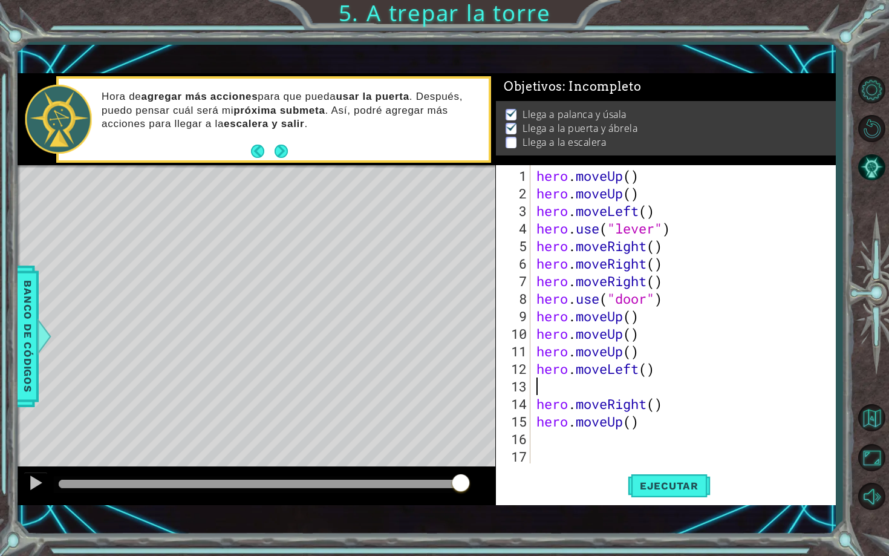
type textarea "h"
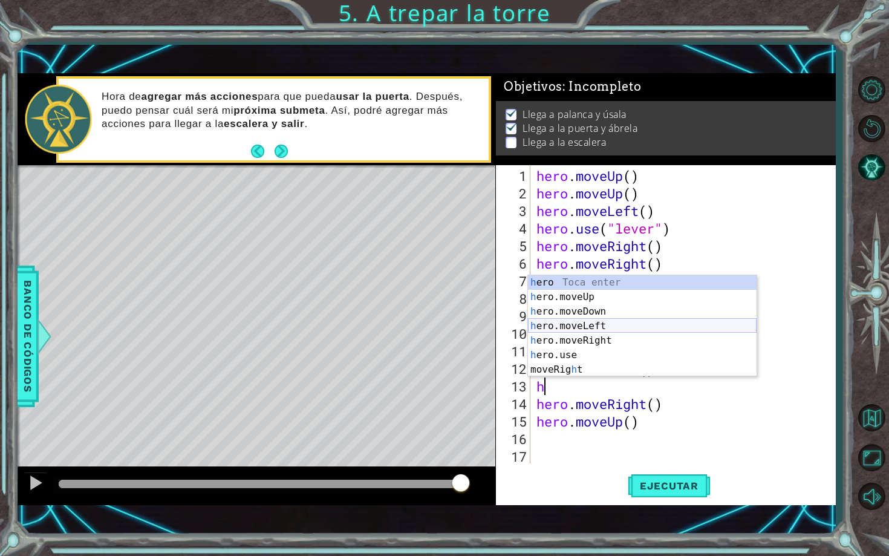
click at [580, 332] on div "h ero Toca enter h ero.moveUp Toca enter h ero.moveDown Toca enter h ero.moveLe…" at bounding box center [642, 340] width 228 height 131
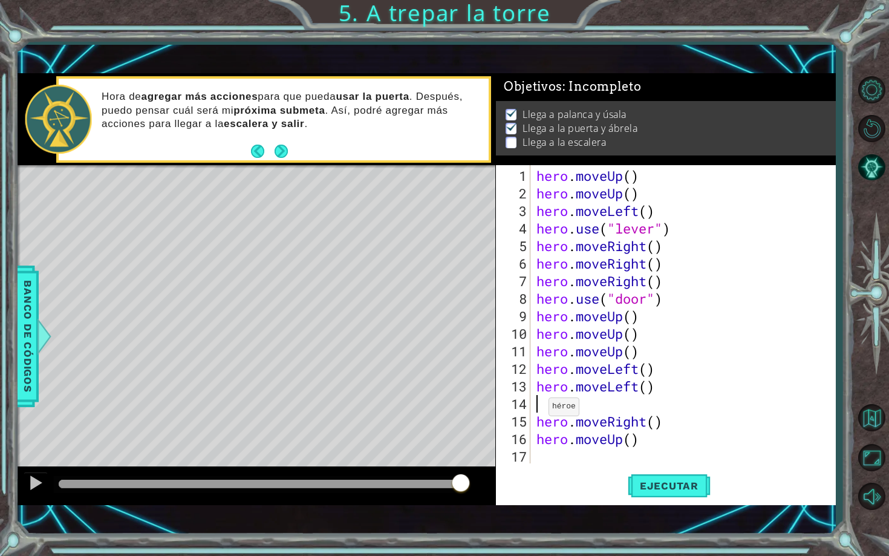
type textarea "h"
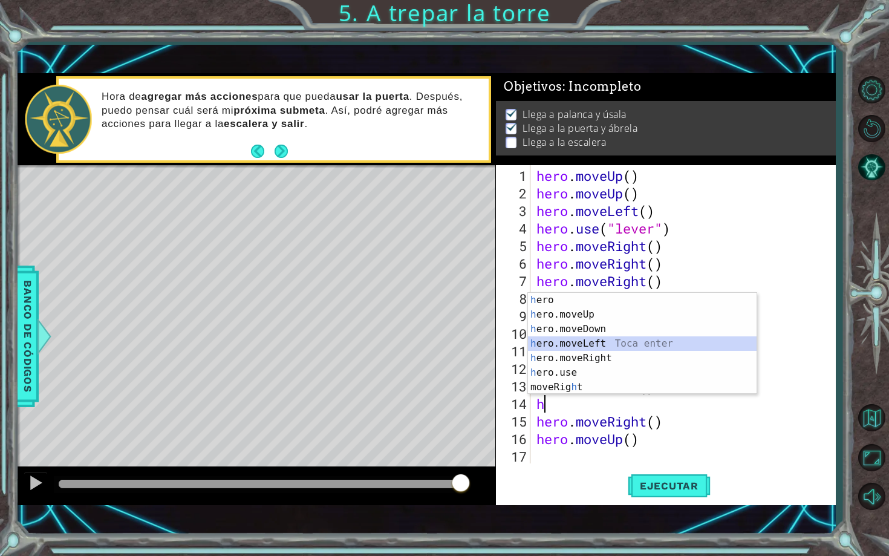
click at [581, 342] on div "h ero Toca enter h ero.moveUp Toca enter h ero.moveDown Toca enter h ero.moveLe…" at bounding box center [642, 358] width 228 height 131
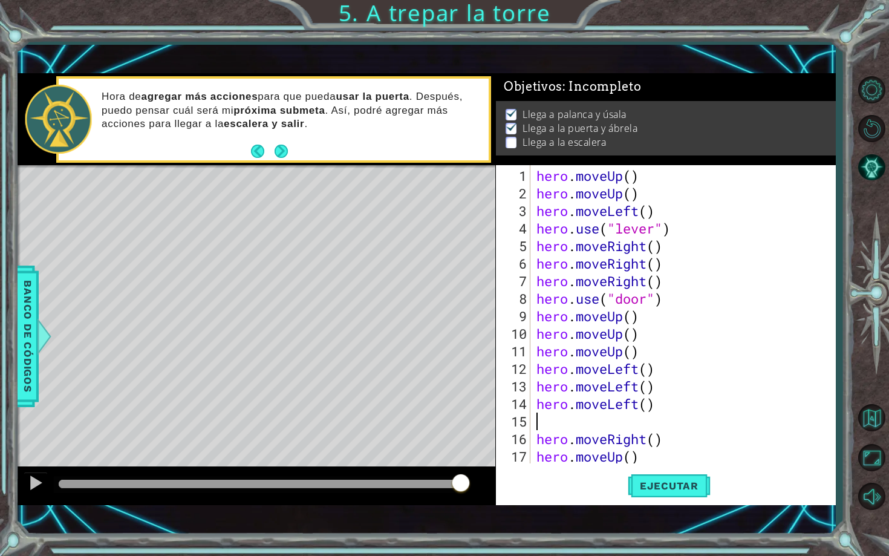
type textarea "h"
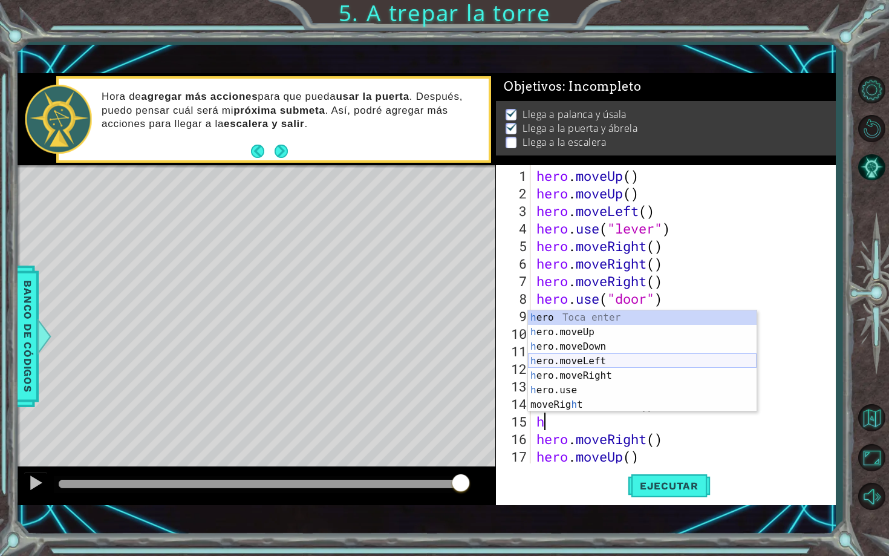
click at [561, 356] on div "h ero Toca enter h ero.moveUp Toca enter h ero.moveDown Toca enter h ero.moveLe…" at bounding box center [642, 375] width 228 height 131
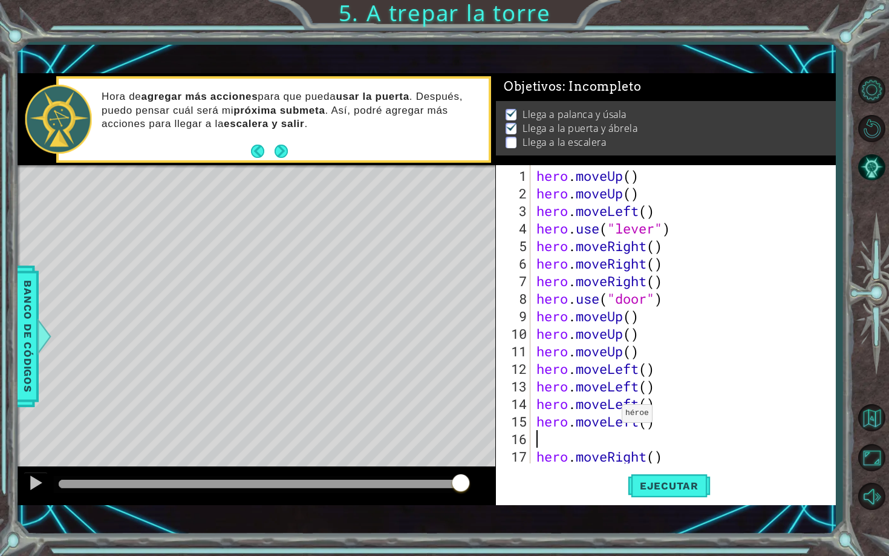
type textarea "hero.moveLeft()"
click at [641, 485] on span "Ejecutar" at bounding box center [668, 485] width 83 height 12
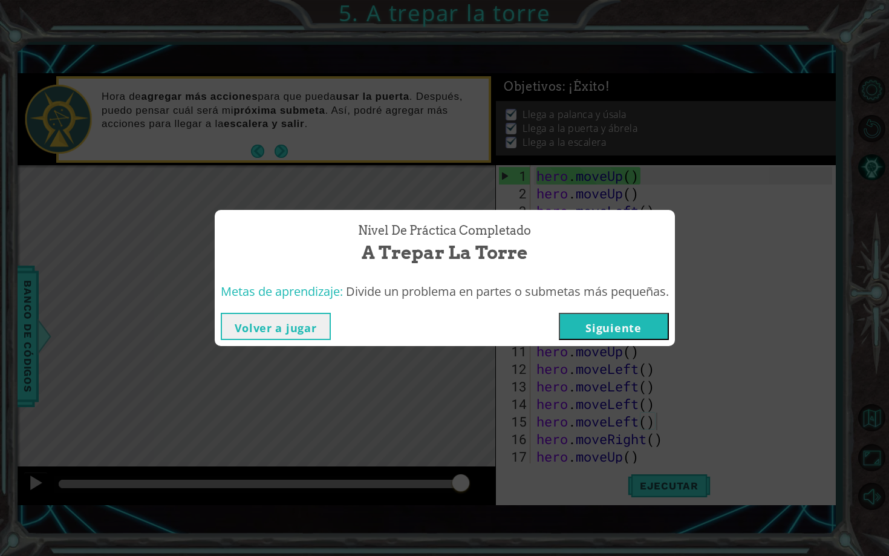
click at [644, 333] on button "Siguiente" at bounding box center [614, 326] width 110 height 27
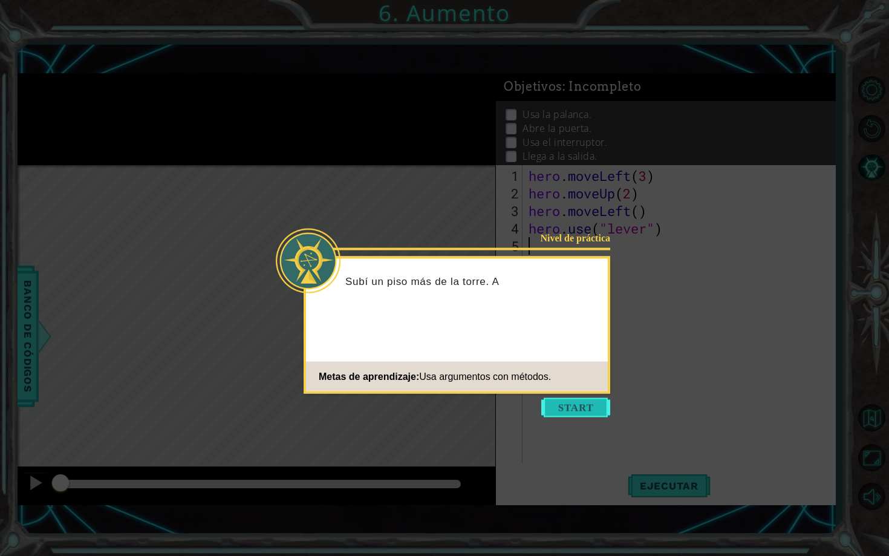
click at [571, 414] on button "Start" at bounding box center [575, 407] width 69 height 19
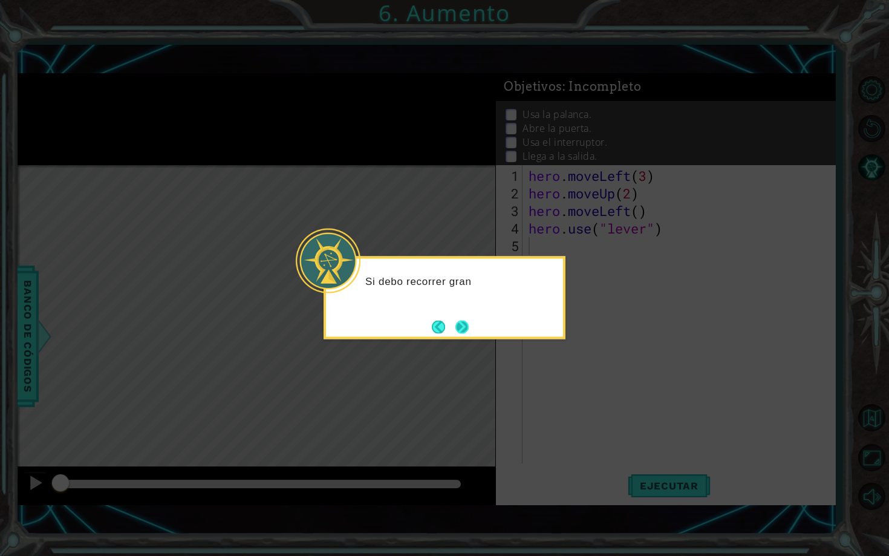
click at [467, 325] on button "Next" at bounding box center [461, 326] width 13 height 13
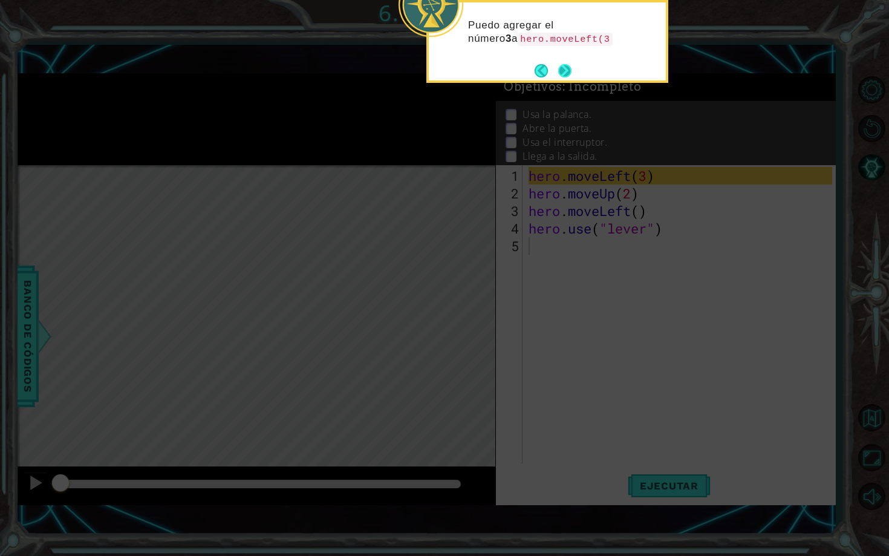
click at [564, 74] on button "Next" at bounding box center [564, 70] width 13 height 13
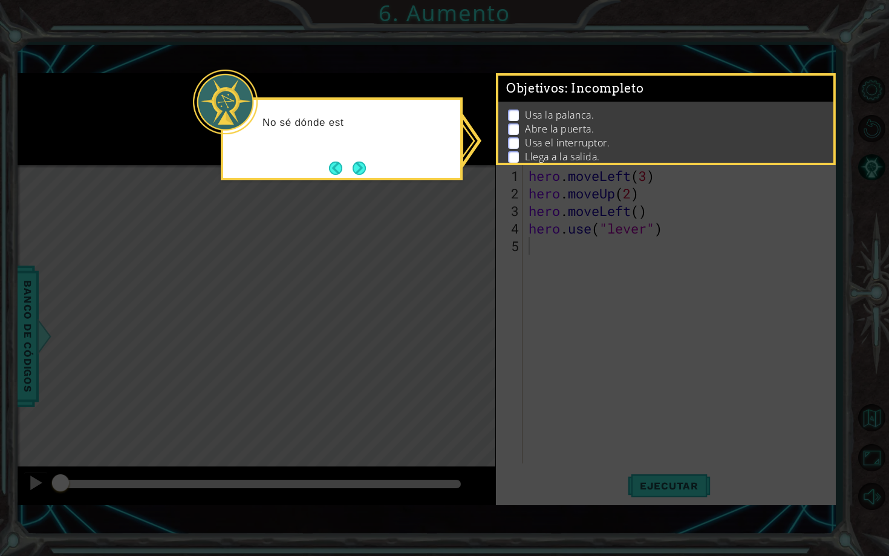
click at [570, 210] on icon at bounding box center [444, 278] width 889 height 556
click at [364, 164] on button "Next" at bounding box center [358, 167] width 13 height 13
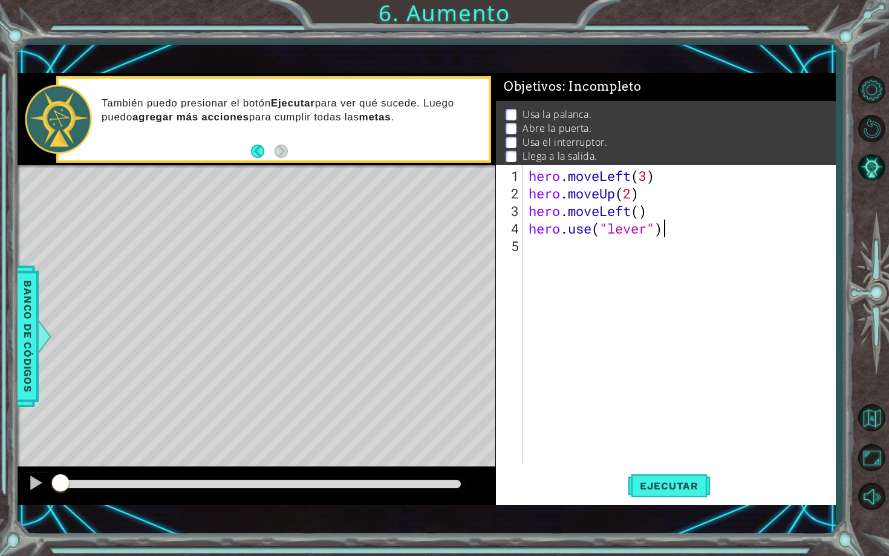
click at [672, 229] on div "hero . moveLeft ( 3 ) hero . moveUp ( 2 ) hero . moveLeft ( ) hero . use ( "lev…" at bounding box center [682, 333] width 312 height 333
type textarea "hero.use("lever")"
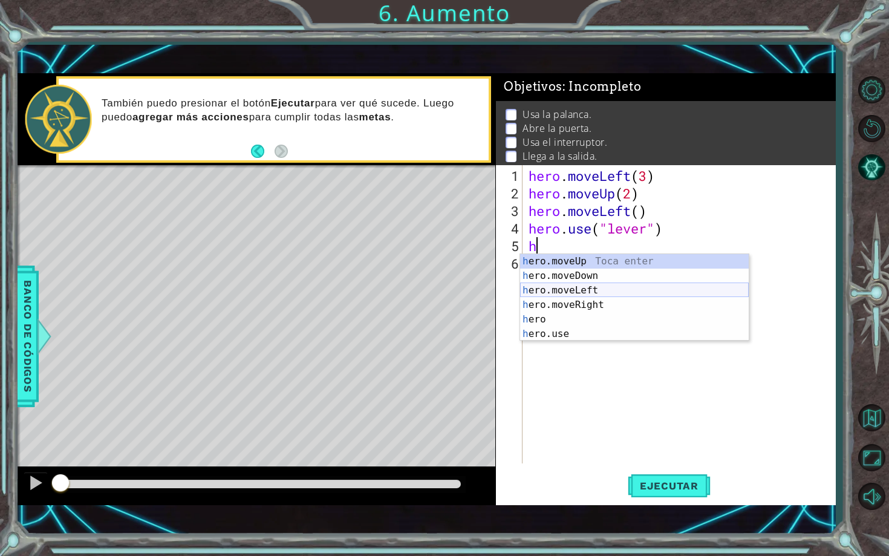
click at [655, 294] on div "h ero.moveUp Toca enter h ero.moveDown Toca enter h ero.moveLeft Toca enter h e…" at bounding box center [634, 312] width 228 height 116
type textarea "hero.moveLeft(1)"
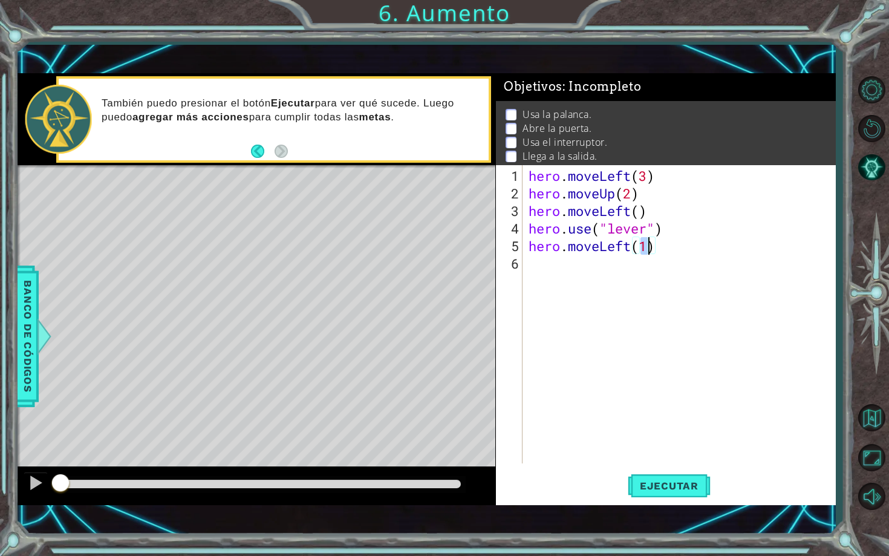
click at [629, 268] on div "hero . moveLeft ( 3 ) hero . moveUp ( 2 ) hero . moveLeft ( ) hero . use ( "lev…" at bounding box center [682, 333] width 312 height 333
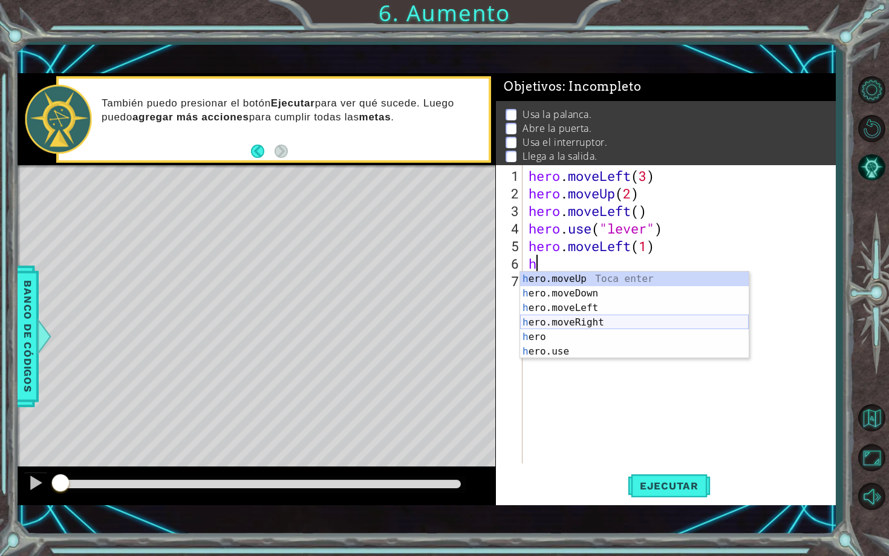
click at [605, 319] on div "h ero.moveUp Toca enter h ero.moveDown Toca enter h ero.moveLeft Toca enter h e…" at bounding box center [634, 329] width 228 height 116
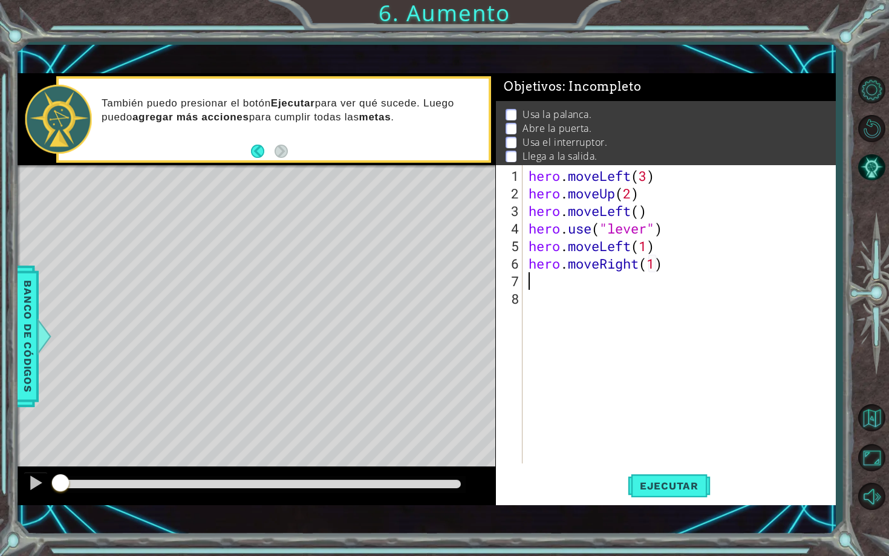
scroll to position [0, 6]
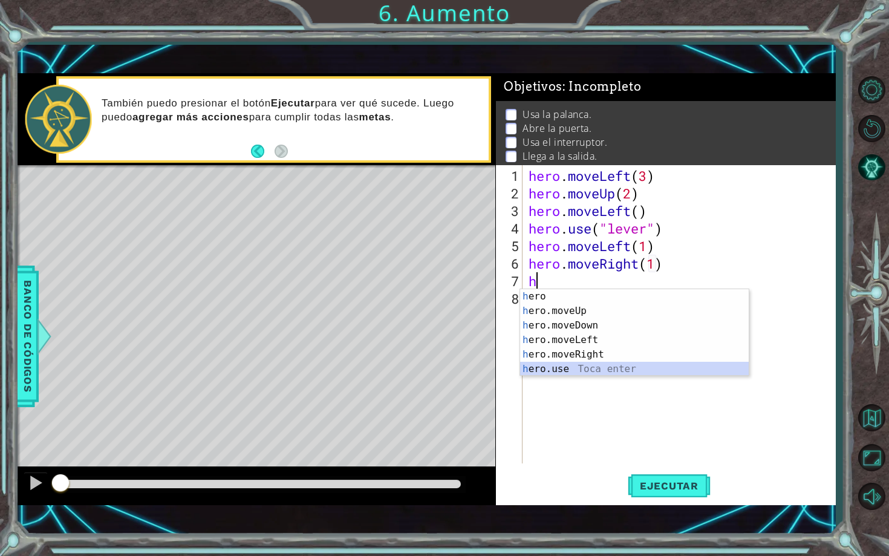
click at [566, 363] on div "h ero Toca enter h ero.moveUp Toca enter h ero.moveDown Toca enter h ero.moveLe…" at bounding box center [634, 347] width 228 height 116
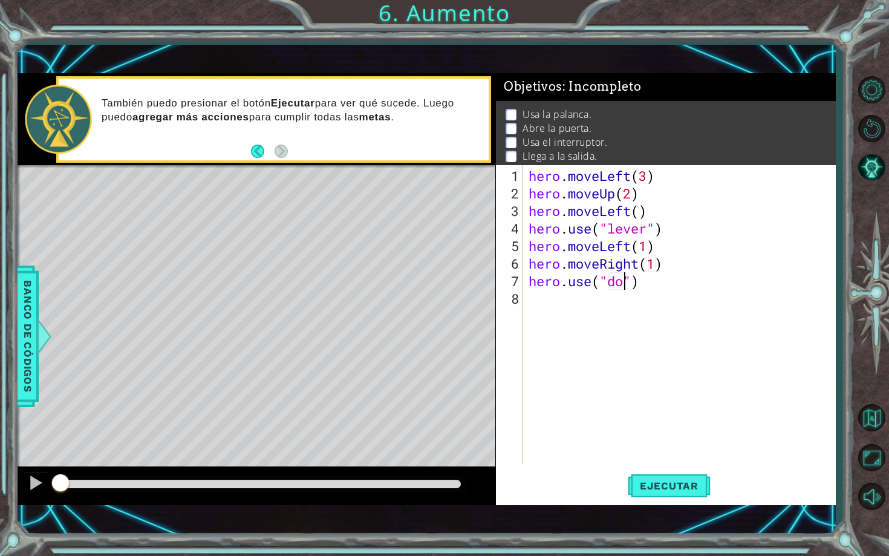
scroll to position [0, 4]
type textarea "hero.use("door")"
click at [687, 279] on div "hero . moveLeft ( 3 ) hero . moveUp ( 2 ) hero . moveLeft ( ) hero . use ( "lev…" at bounding box center [682, 333] width 312 height 333
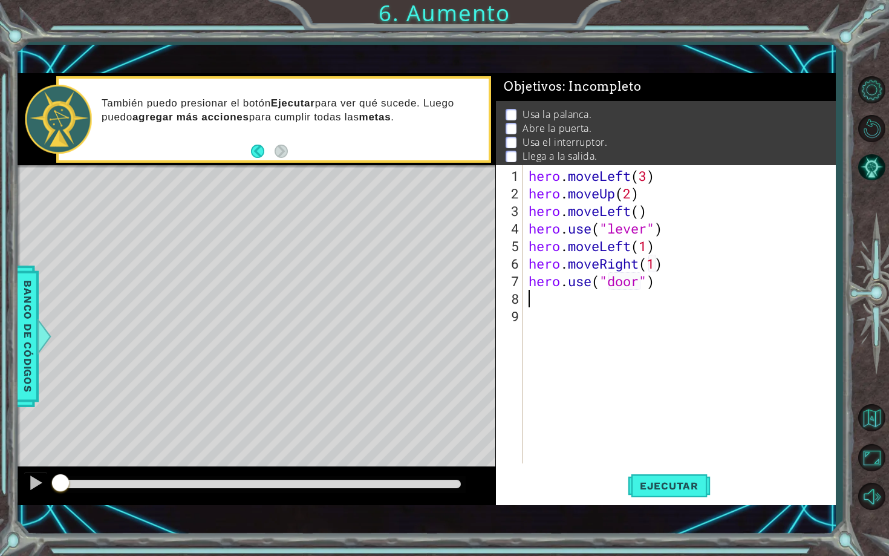
type textarea "h"
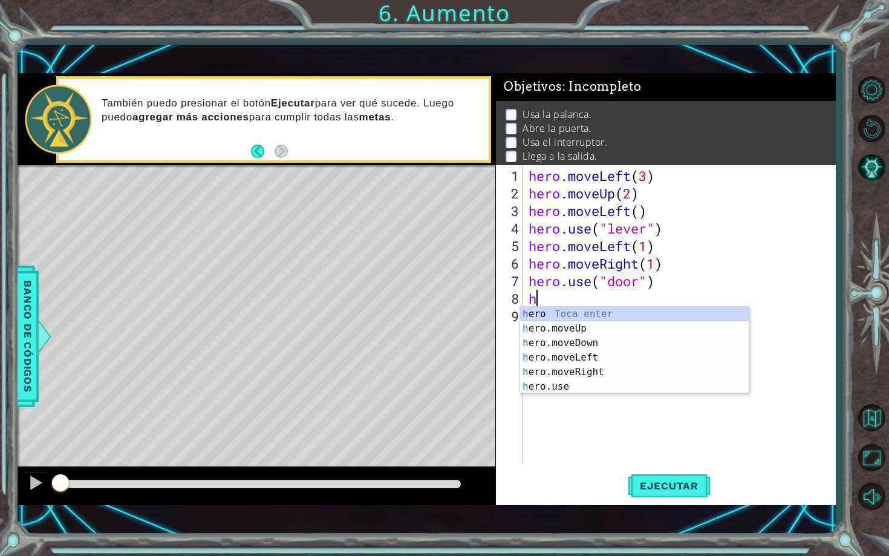
click at [724, 294] on div "hero . moveLeft ( 3 ) hero . moveUp ( 2 ) hero . moveLeft ( ) hero . use ( "lev…" at bounding box center [682, 333] width 312 height 333
click at [577, 324] on div "h ero Toca enter h ero.moveUp Toca enter h ero.moveDown Toca enter h ero.moveLe…" at bounding box center [634, 364] width 228 height 116
type textarea "hero.moveUp(1)"
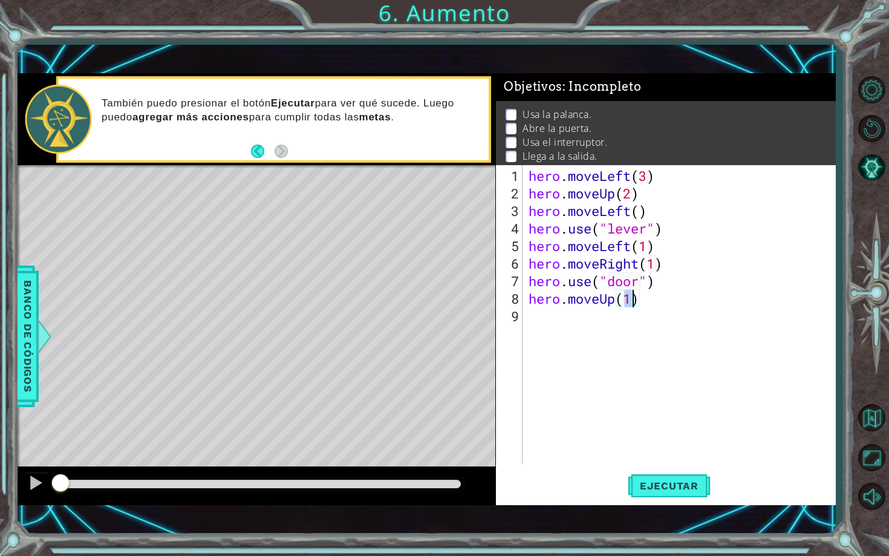
click at [663, 309] on div "hero . moveLeft ( 3 ) hero . moveUp ( 2 ) hero . moveLeft ( ) hero . use ( "lev…" at bounding box center [682, 333] width 312 height 333
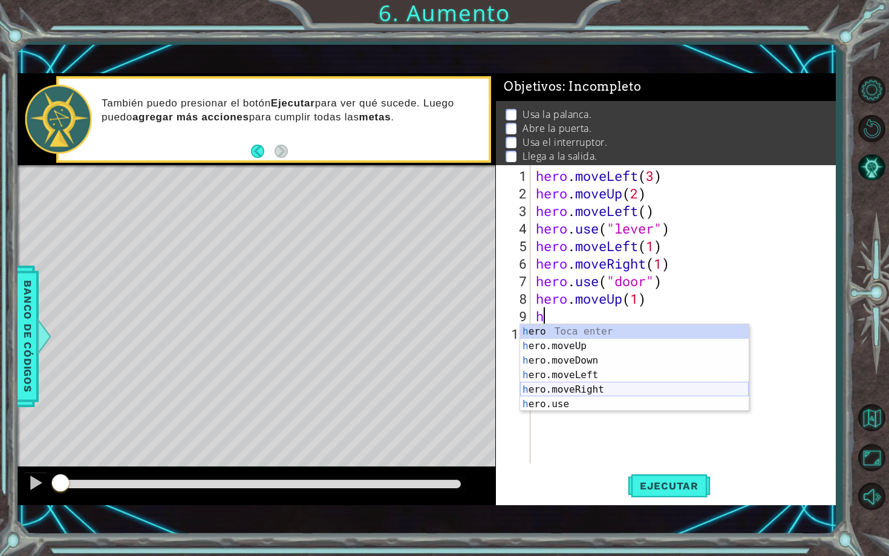
click at [579, 384] on div "h ero Toca enter h ero.moveUp Toca enter h ero.moveDown Toca enter h ero.moveLe…" at bounding box center [634, 382] width 228 height 116
type textarea "hero.moveRight(1)"
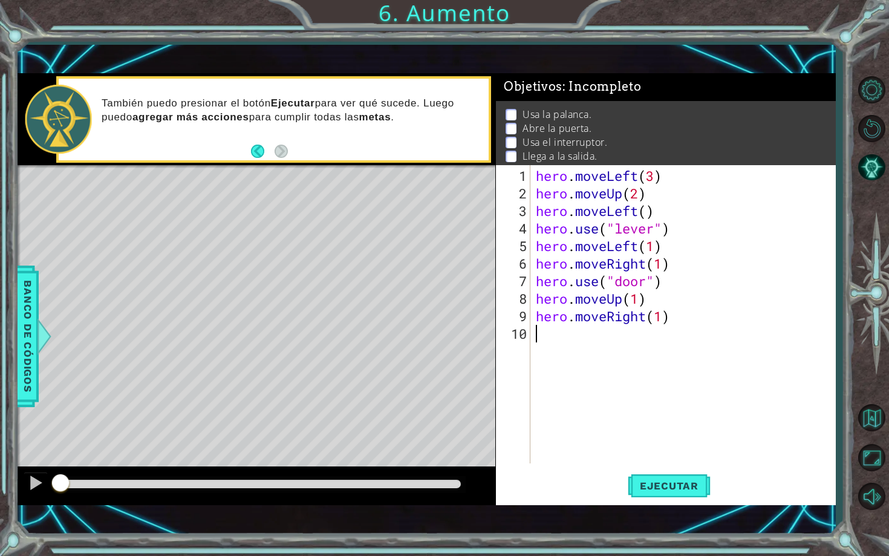
click at [558, 337] on div "hero . moveLeft ( 3 ) hero . moveUp ( 2 ) hero . moveLeft ( ) hero . use ( "lev…" at bounding box center [685, 333] width 305 height 333
click at [666, 492] on button "Ejecutar" at bounding box center [668, 485] width 83 height 34
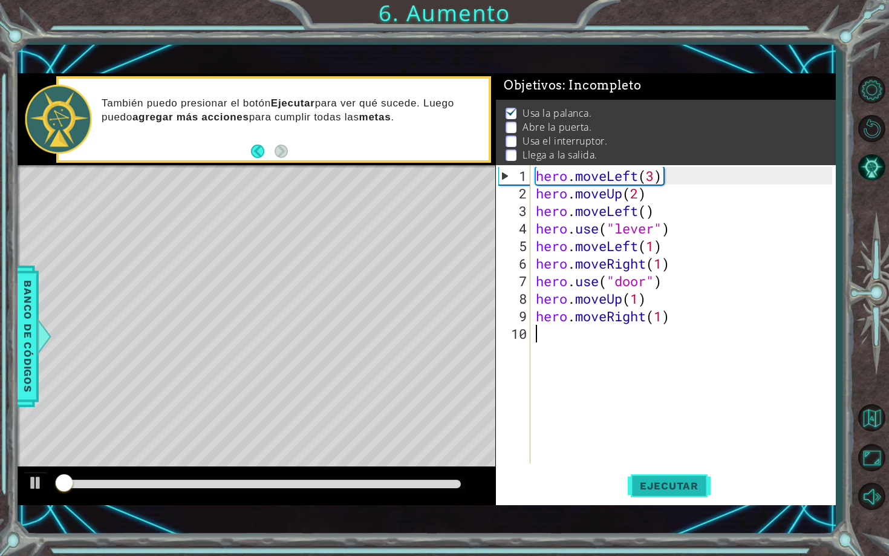
scroll to position [2, 0]
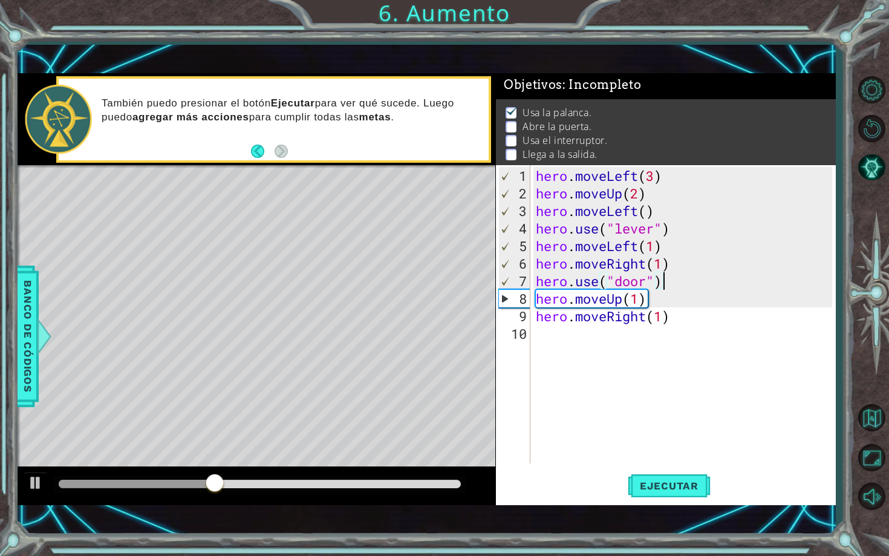
click at [677, 280] on div "hero . moveLeft ( 3 ) hero . moveUp ( 2 ) hero . moveLeft ( ) hero . use ( "lev…" at bounding box center [685, 333] width 305 height 333
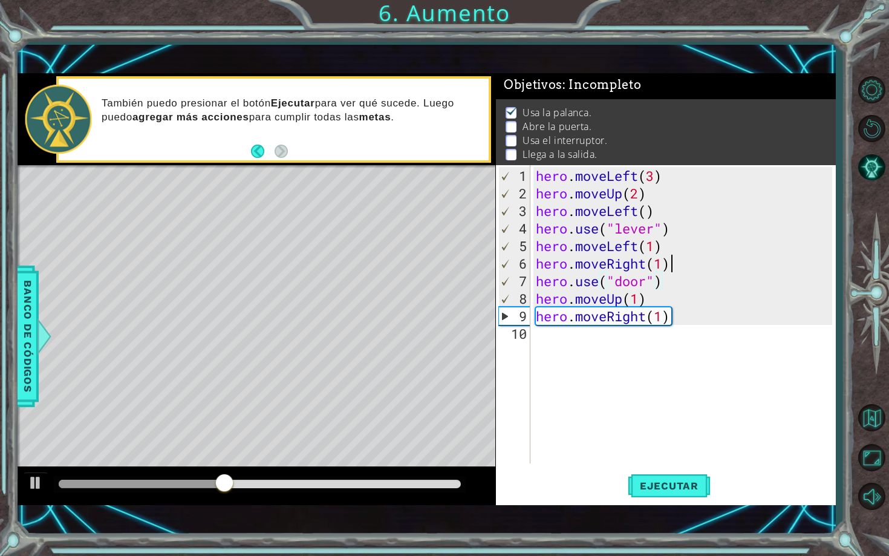
click at [679, 265] on div "hero . moveLeft ( 3 ) hero . moveUp ( 2 ) hero . moveLeft ( ) hero . use ( "lev…" at bounding box center [685, 333] width 305 height 333
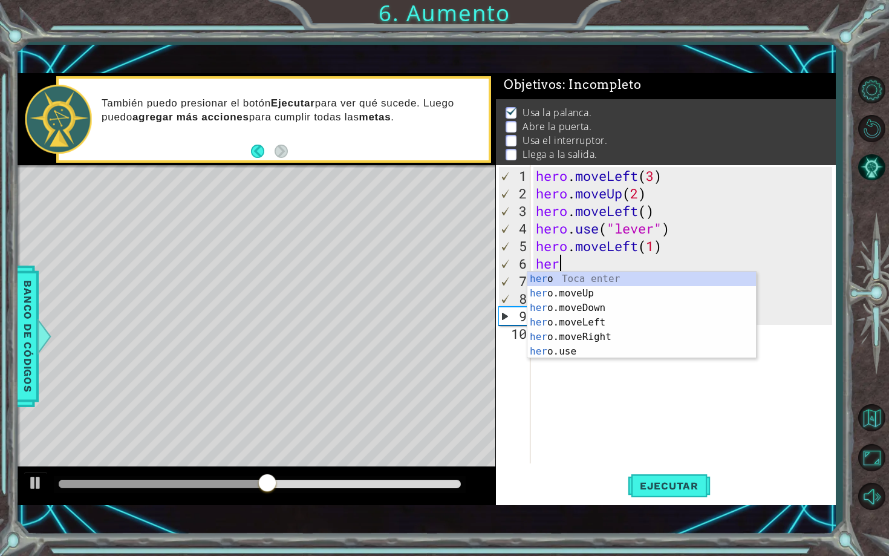
type textarea "h"
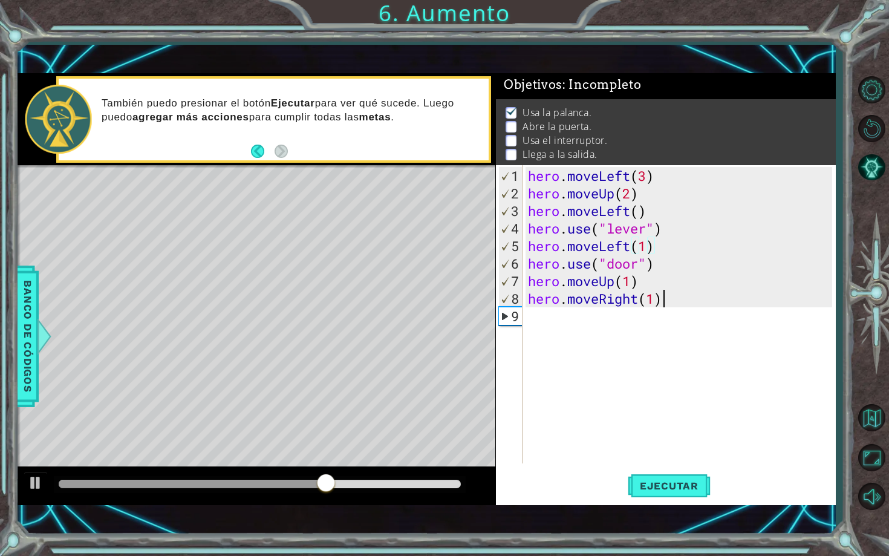
click at [661, 301] on div "hero . moveLeft ( 3 ) hero . moveUp ( 2 ) hero . moveLeft ( ) hero . use ( "lev…" at bounding box center [681, 333] width 313 height 333
click at [653, 477] on button "Ejecutar" at bounding box center [668, 485] width 83 height 34
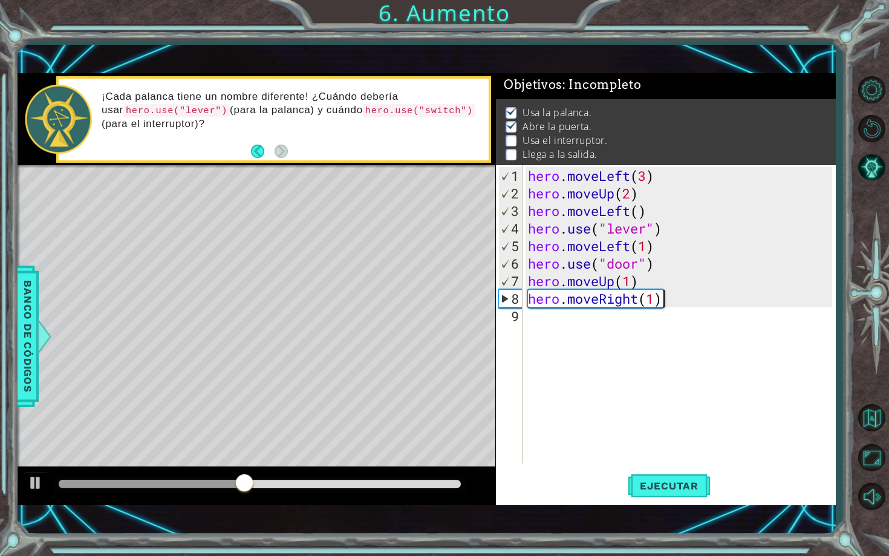
click at [669, 302] on div "hero . moveLeft ( 3 ) hero . moveUp ( 2 ) hero . moveLeft ( ) hero . use ( "lev…" at bounding box center [681, 333] width 313 height 333
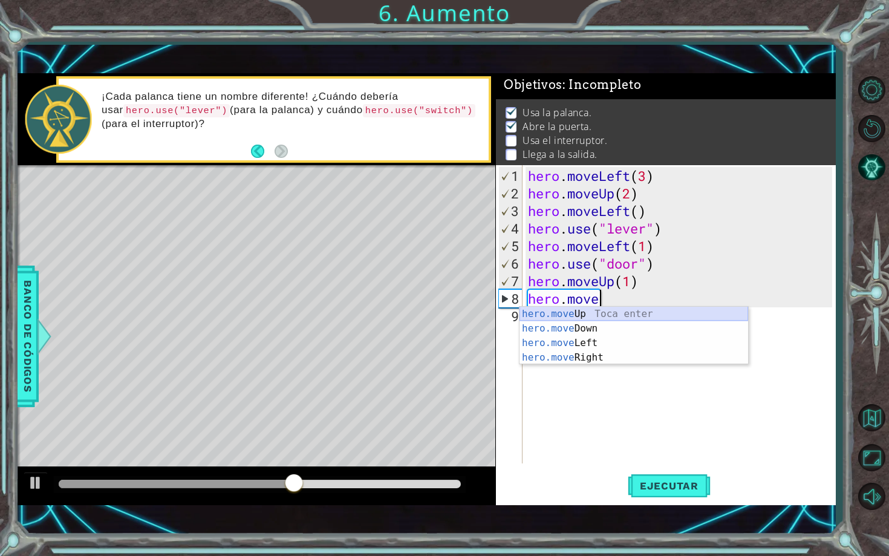
click at [652, 312] on div "hero.move Up Toca enter hero.move Down Toca enter hero.move Left Toca enter her…" at bounding box center [633, 349] width 228 height 87
type textarea "hero.moveUp(1)"
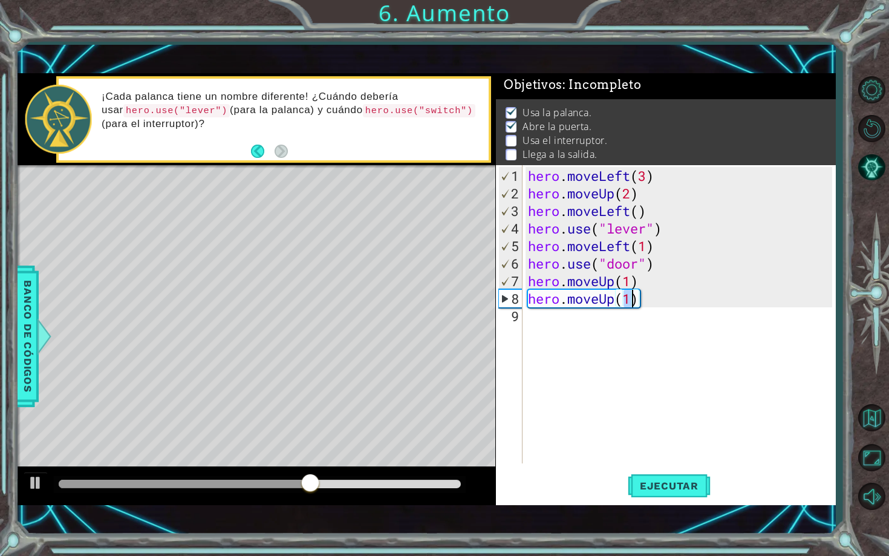
click at [613, 337] on div "hero . moveLeft ( 3 ) hero . moveUp ( 2 ) hero . moveLeft ( ) hero . use ( "lev…" at bounding box center [681, 333] width 313 height 333
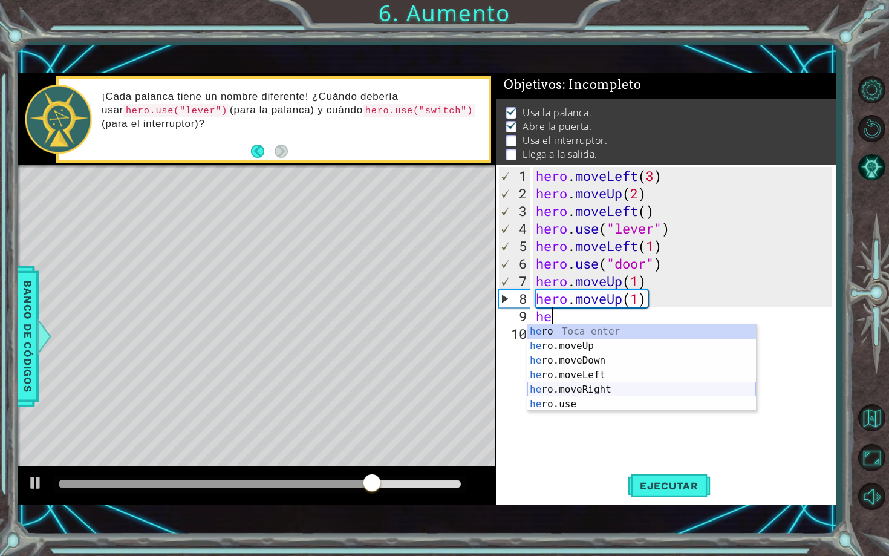
click at [595, 386] on div "he ro Toca enter he ro.moveUp Toca enter he ro.moveDown Toca enter he ro.moveLe…" at bounding box center [641, 382] width 228 height 116
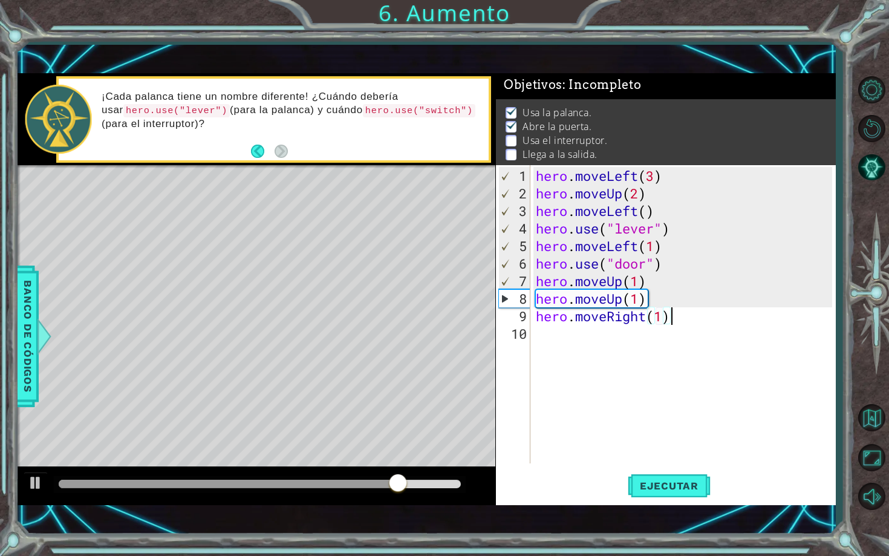
click at [716, 320] on div "hero . moveLeft ( 3 ) hero . moveUp ( 2 ) hero . moveLeft ( ) hero . use ( "lev…" at bounding box center [685, 333] width 305 height 333
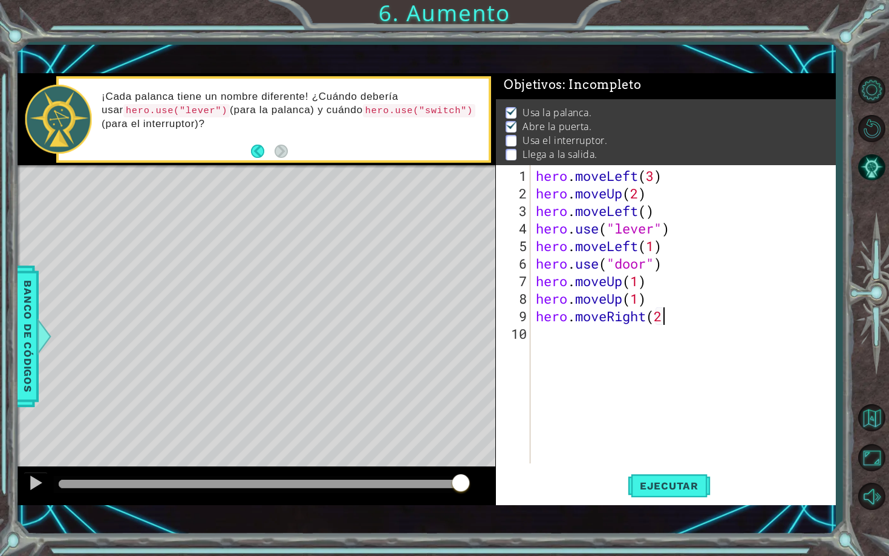
scroll to position [0, 5]
type textarea "hero.moveRight(2)"
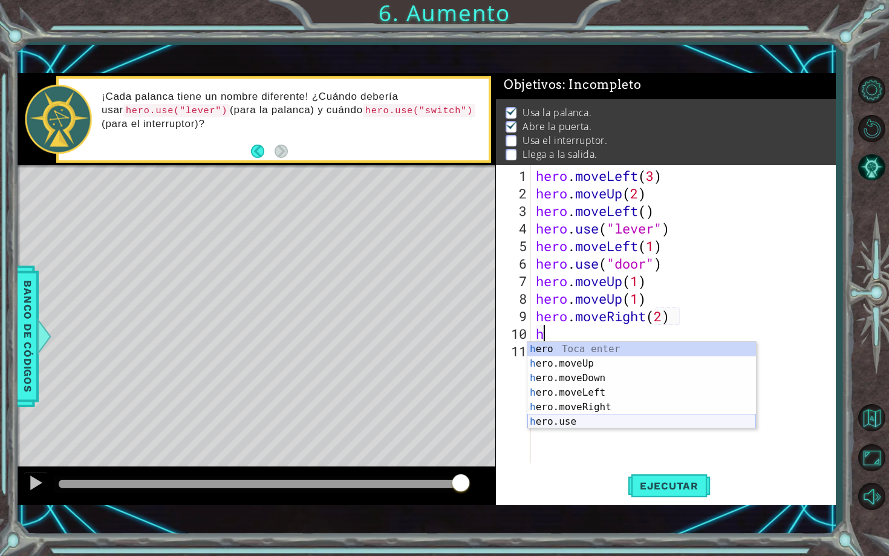
click at [612, 420] on div "h ero Toca enter h ero.moveUp Toca enter h ero.moveDown Toca enter h ero.moveLe…" at bounding box center [641, 400] width 228 height 116
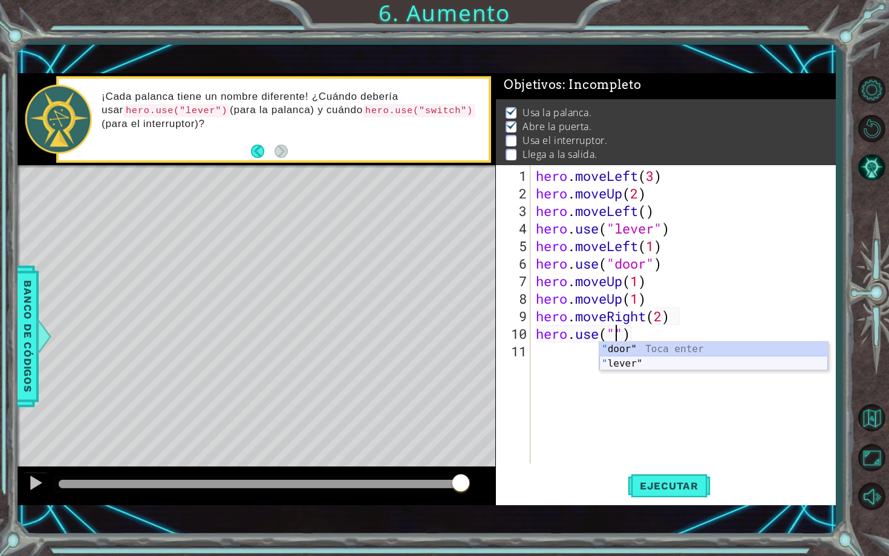
click at [635, 361] on div "" door" Toca enter " lever" Toca enter" at bounding box center [713, 371] width 228 height 58
type textarea "hero.use("lever")"
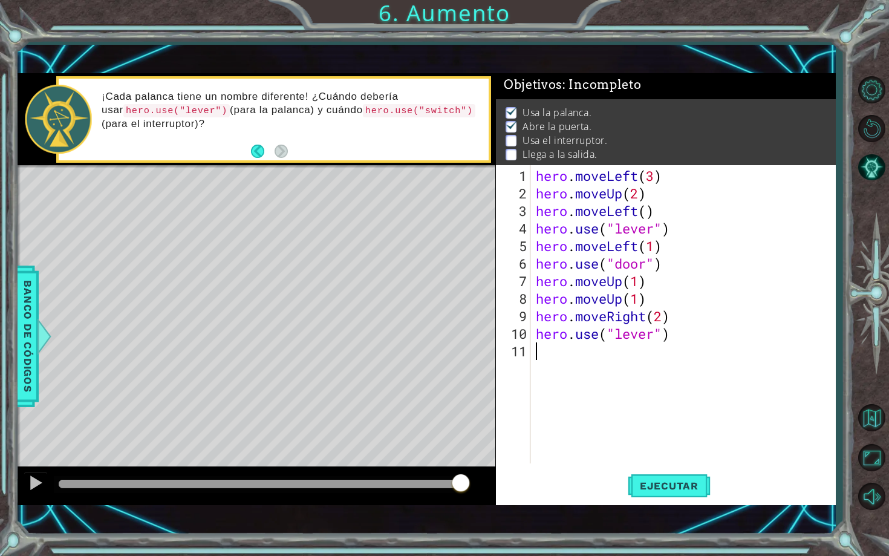
click at [684, 348] on div "hero . moveLeft ( 3 ) hero . moveUp ( 2 ) hero . moveLeft ( ) hero . use ( "lev…" at bounding box center [685, 333] width 305 height 333
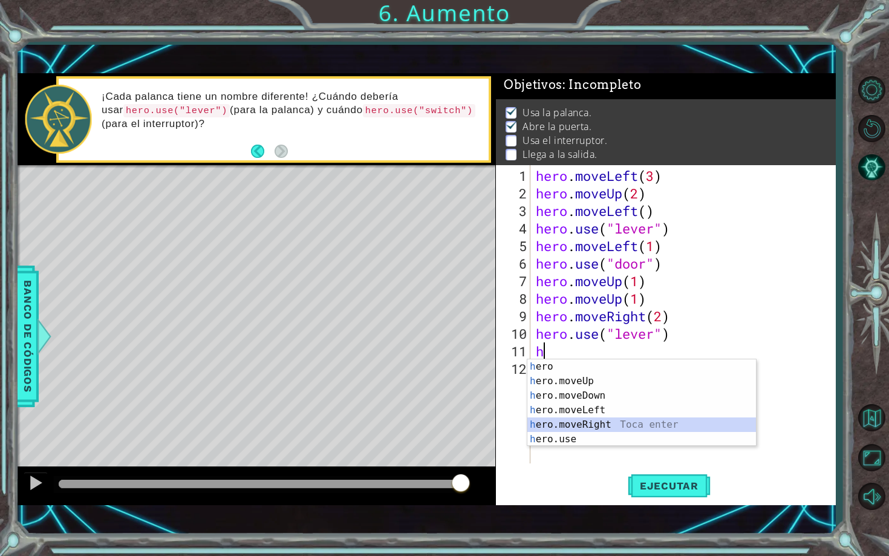
click at [611, 420] on div "h ero Toca enter h ero.moveUp Toca enter h ero.moveDown Toca enter h ero.moveLe…" at bounding box center [641, 417] width 228 height 116
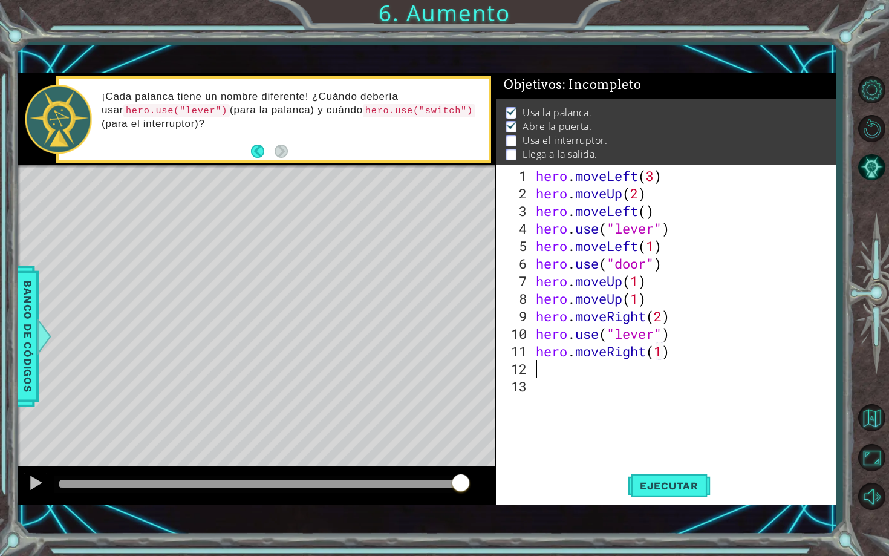
scroll to position [0, 6]
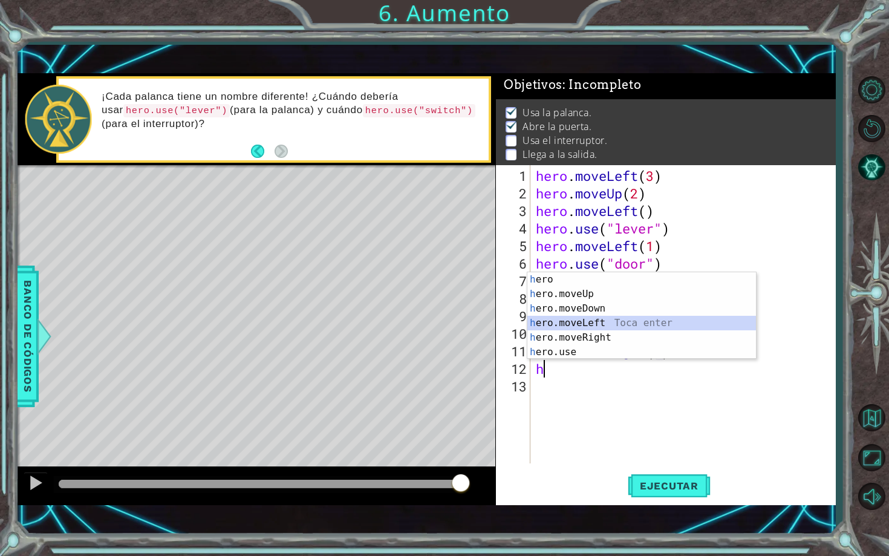
click at [586, 325] on div "h ero Toca enter h ero.moveUp Toca enter h ero.moveDown Toca enter h ero.moveLe…" at bounding box center [641, 330] width 228 height 116
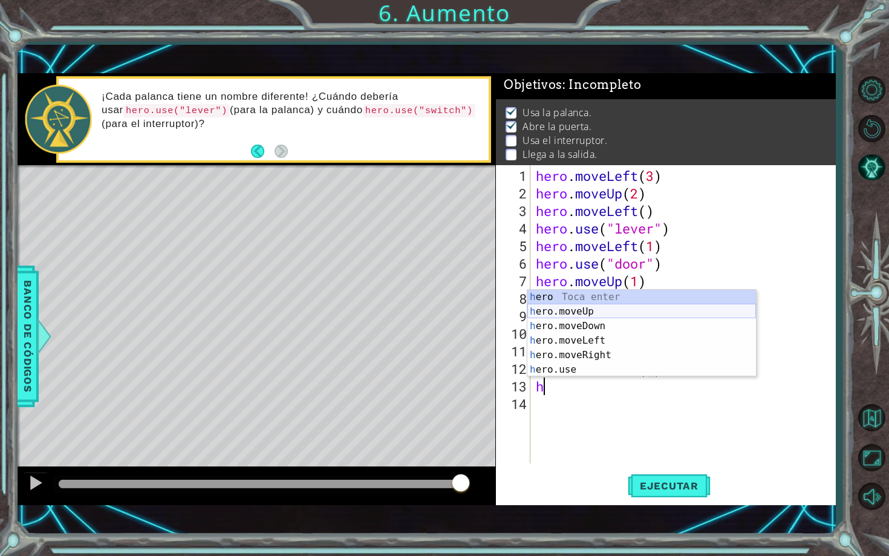
click at [582, 309] on div "h ero Toca enter h ero.moveUp Toca enter h ero.moveDown Toca enter h ero.moveLe…" at bounding box center [641, 348] width 228 height 116
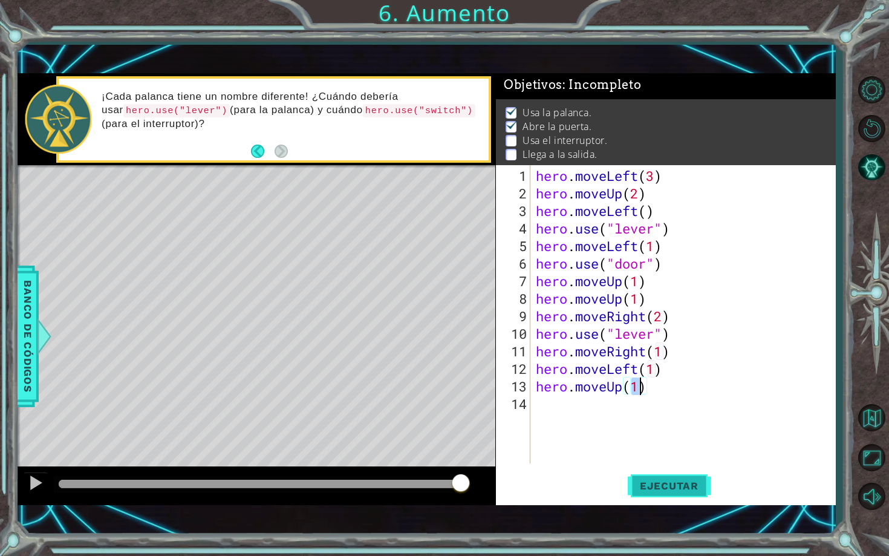
click at [656, 485] on span "Ejecutar" at bounding box center [668, 485] width 83 height 12
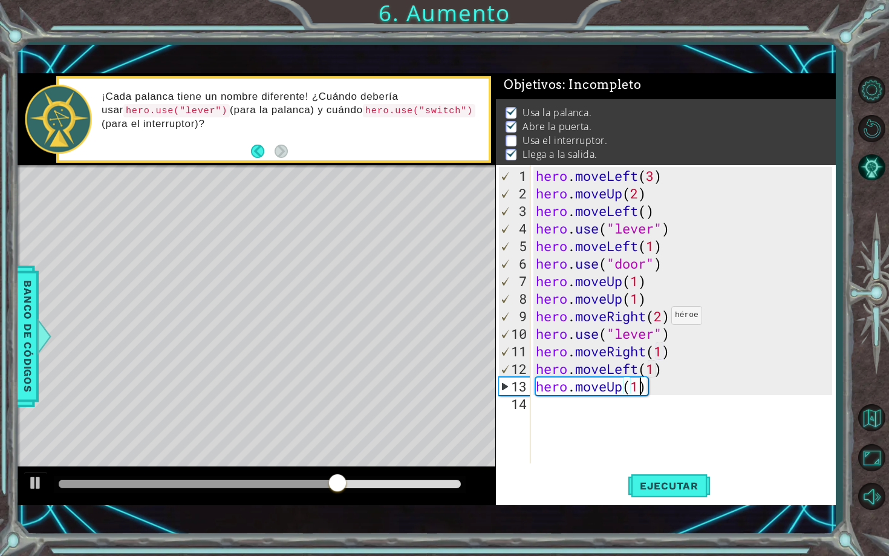
click at [660, 320] on div "hero . moveLeft ( 3 ) hero . moveUp ( 2 ) hero . moveLeft ( ) hero . use ( "lev…" at bounding box center [685, 333] width 305 height 333
click at [672, 337] on div "hero . moveLeft ( 3 ) hero . moveUp ( 2 ) hero . moveLeft ( ) hero . use ( "lev…" at bounding box center [685, 333] width 305 height 333
type textarea "hero.use("lever")"
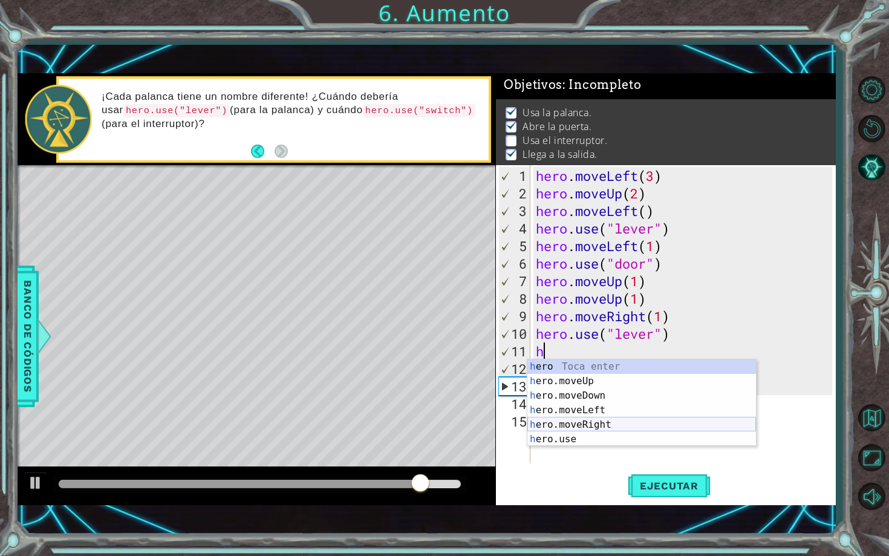
click at [614, 421] on div "h ero Toca enter h ero.moveUp Toca enter h ero.moveDown Toca enter h ero.moveLe…" at bounding box center [641, 417] width 228 height 116
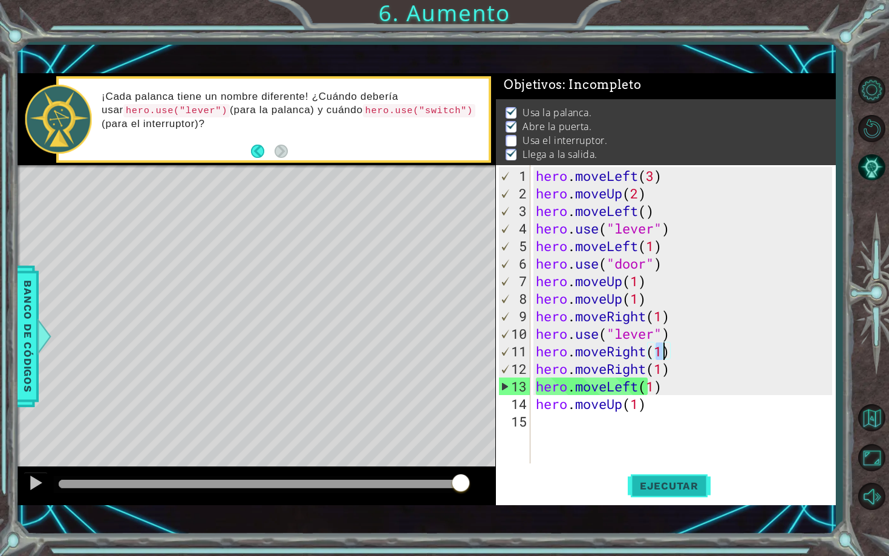
click at [652, 480] on span "Ejecutar" at bounding box center [668, 485] width 83 height 12
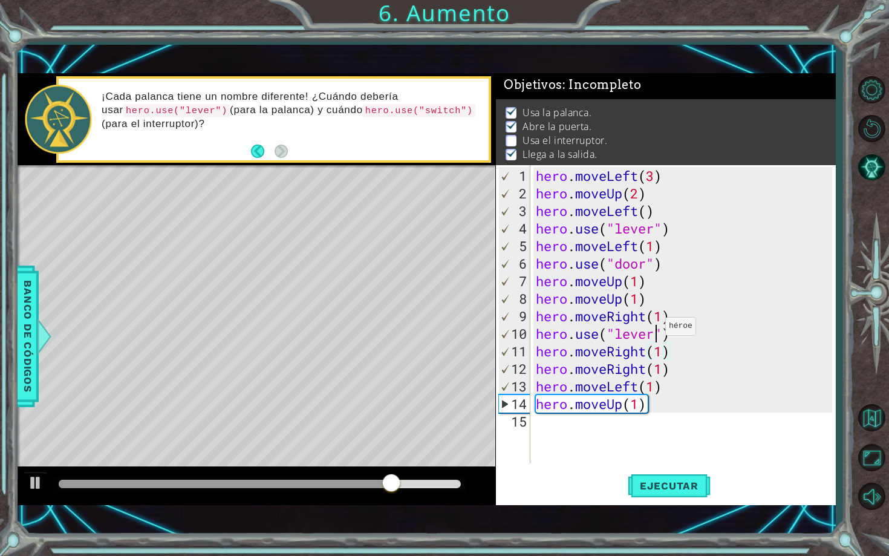
click at [654, 331] on div "hero . moveLeft ( 3 ) hero . moveUp ( 2 ) hero . moveLeft ( ) hero . use ( "lev…" at bounding box center [685, 333] width 305 height 333
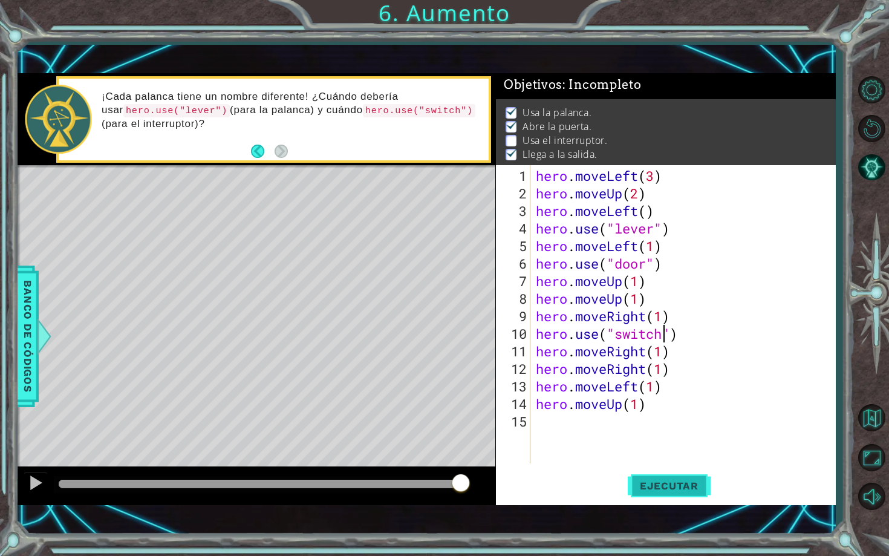
click at [669, 485] on span "Ejecutar" at bounding box center [668, 485] width 83 height 12
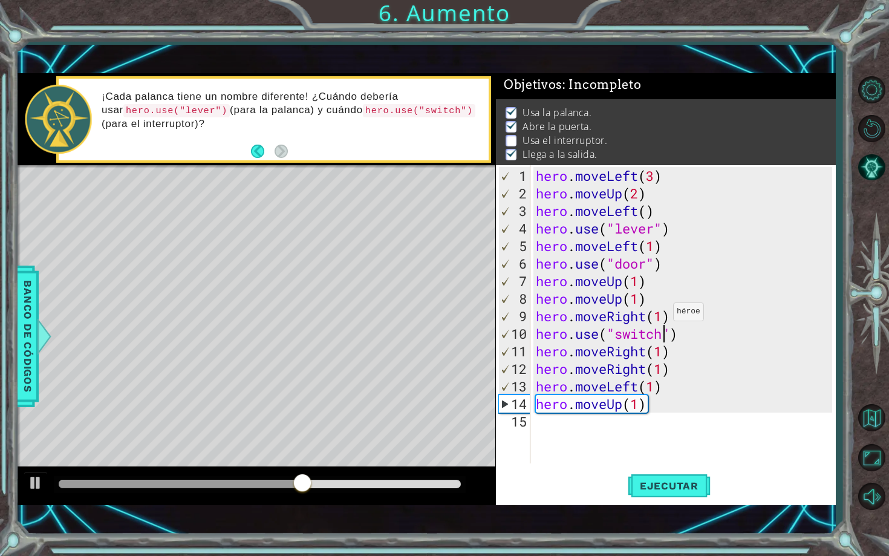
click at [666, 317] on div "hero . moveLeft ( 3 ) hero . moveUp ( 2 ) hero . moveLeft ( ) hero . use ( "lev…" at bounding box center [685, 333] width 305 height 333
click at [673, 349] on div "hero . moveLeft ( 3 ) hero . moveUp ( 2 ) hero . moveLeft ( ) hero . use ( "lev…" at bounding box center [685, 333] width 305 height 333
type textarea "hero.moveRight(1)"
click at [651, 485] on span "Ejecutar" at bounding box center [668, 485] width 83 height 12
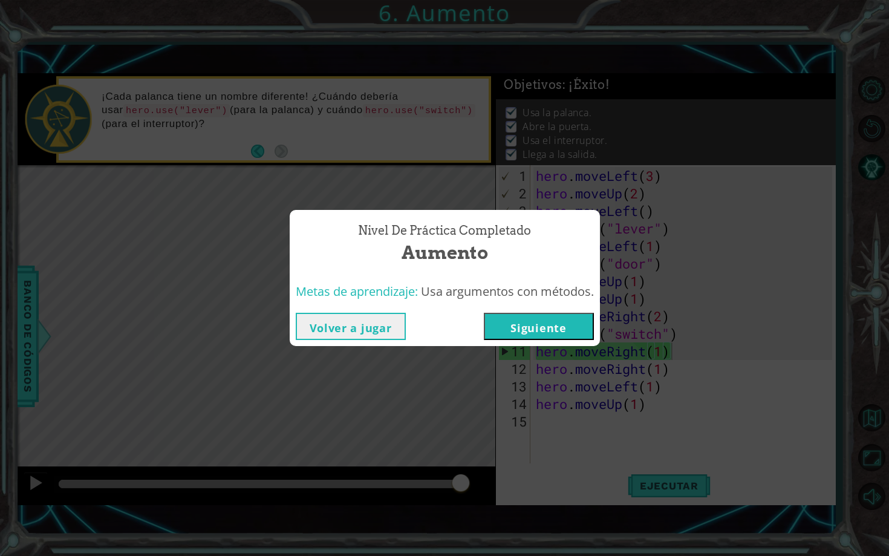
click at [540, 337] on button "Siguiente" at bounding box center [539, 326] width 110 height 27
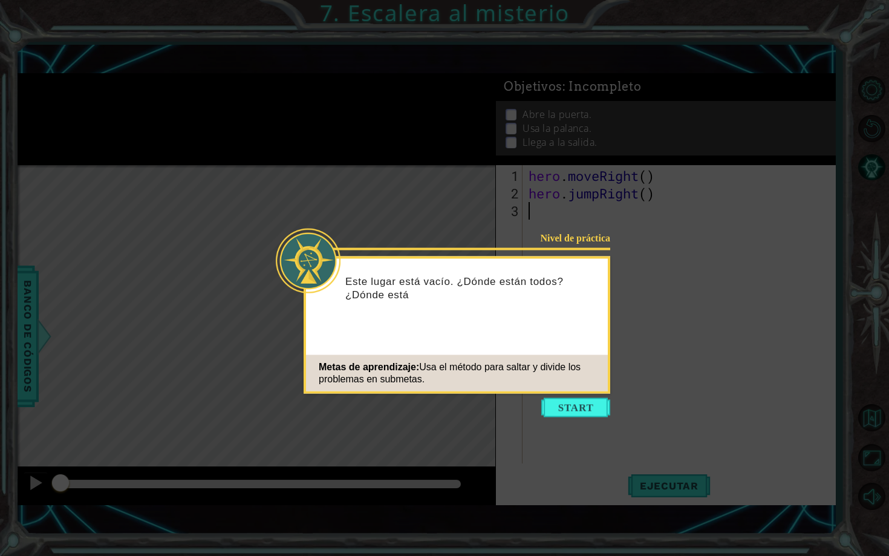
click at [706, 225] on icon at bounding box center [444, 278] width 889 height 556
click at [565, 408] on button "Start" at bounding box center [575, 407] width 69 height 19
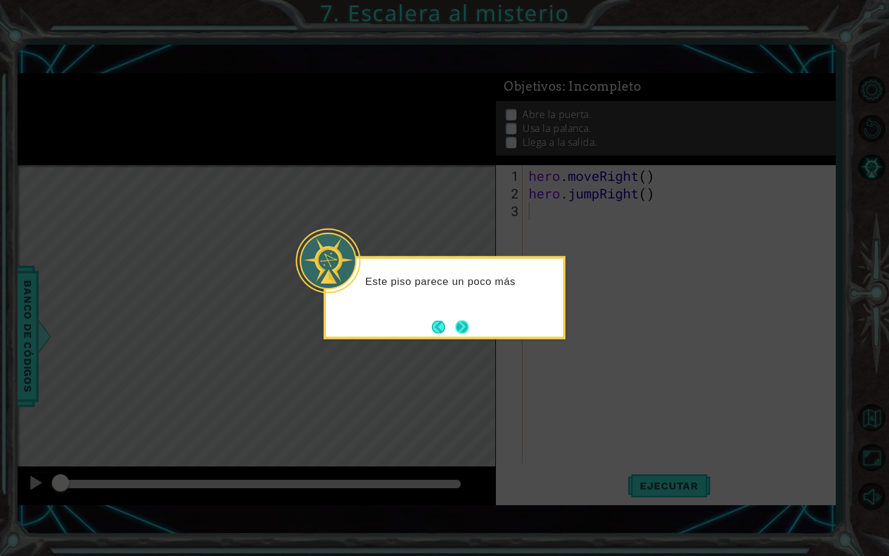
click at [466, 325] on button "Next" at bounding box center [462, 326] width 14 height 14
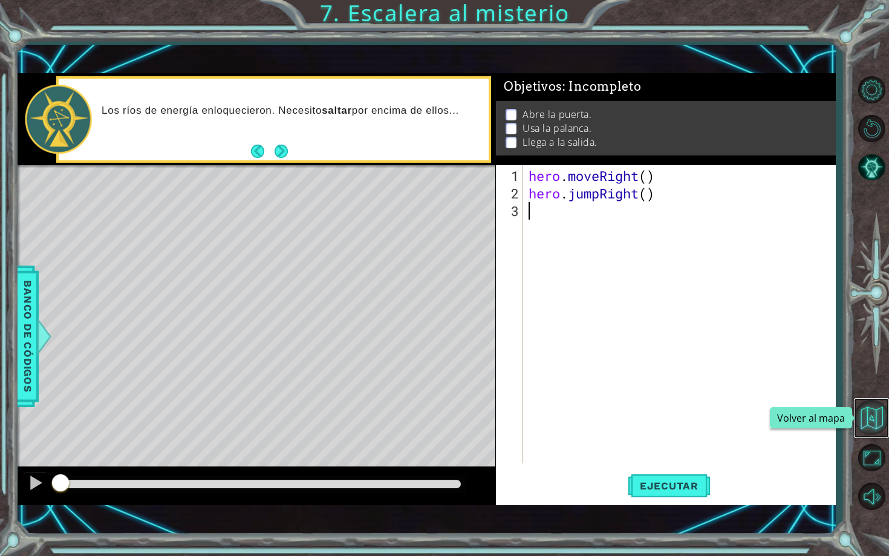
click at [871, 419] on button "Volver al mapa" at bounding box center [871, 417] width 35 height 35
